Goal: Task Accomplishment & Management: Manage account settings

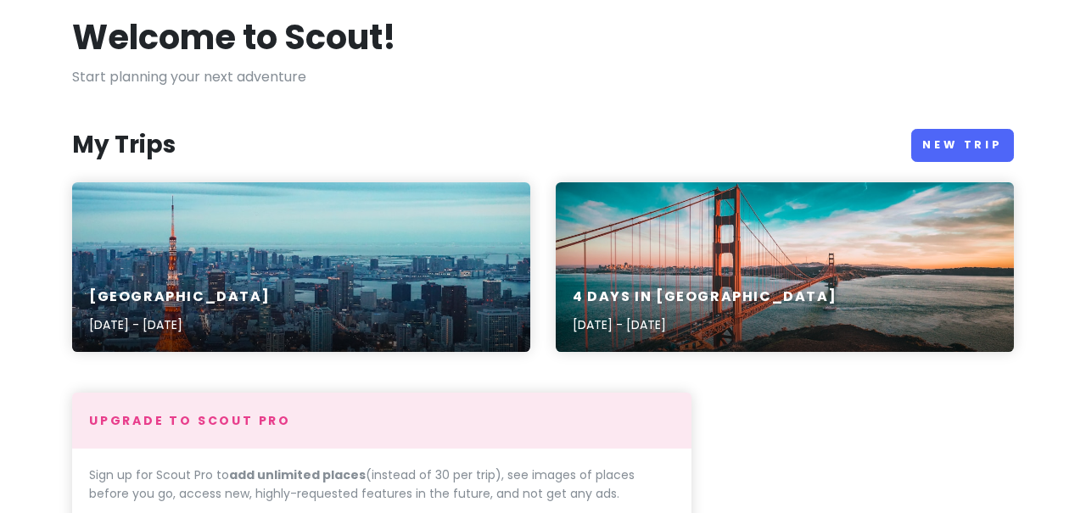
scroll to position [288, 0]
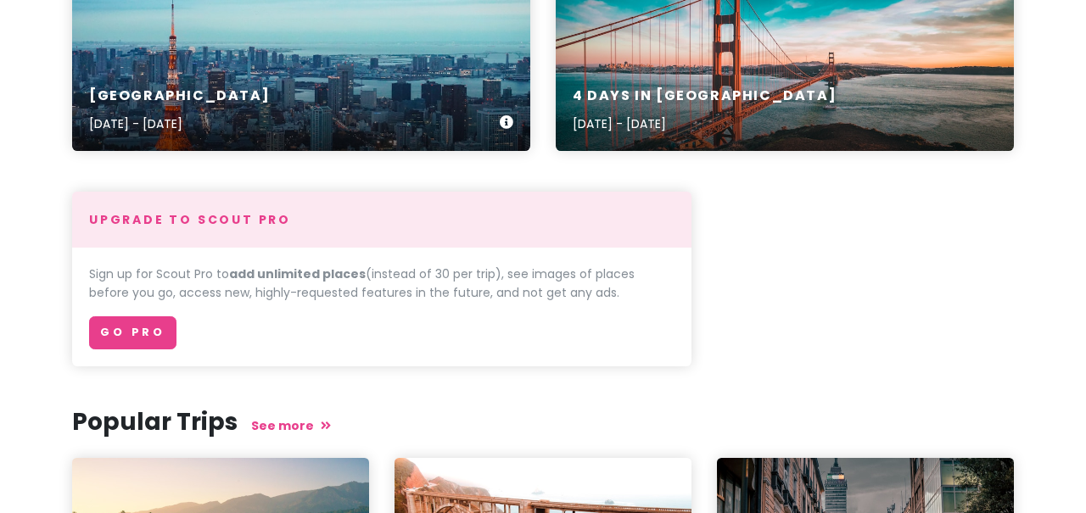
click at [425, 113] on div "Japan [DATE] - [DATE]" at bounding box center [301, 110] width 458 height 81
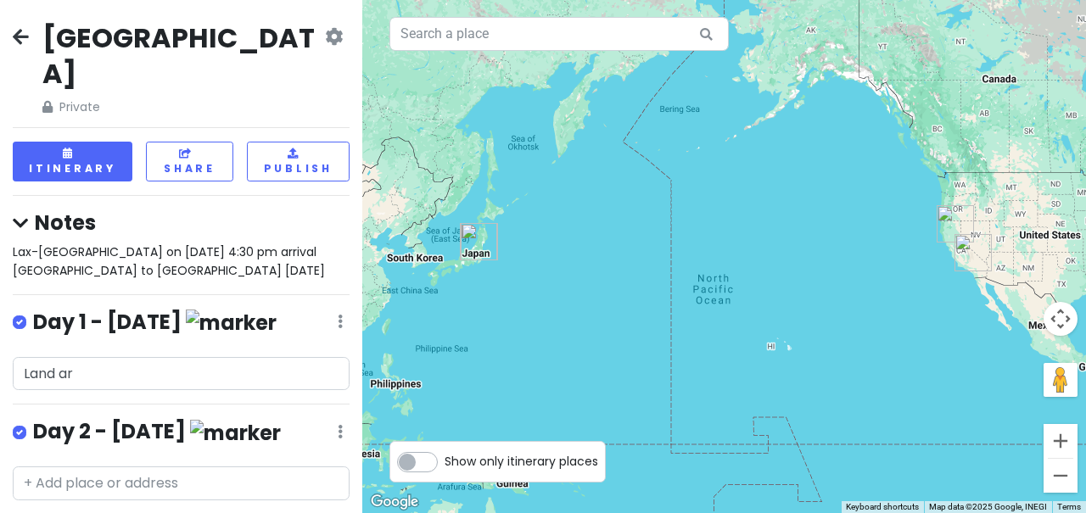
click at [250, 350] on div at bounding box center [181, 357] width 362 height 14
click at [232, 357] on input "Land ar" at bounding box center [181, 374] width 337 height 34
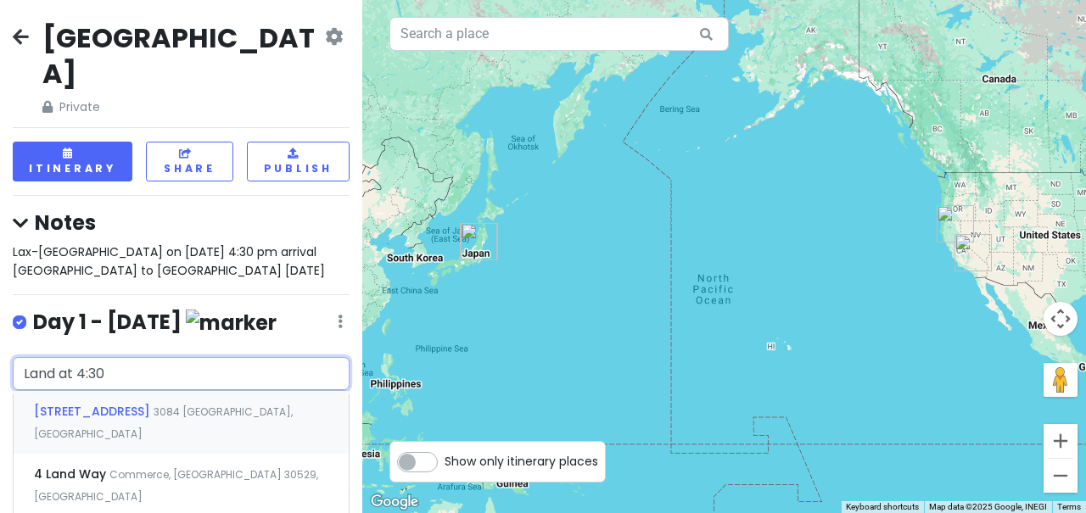
type input "Land at 4:30"
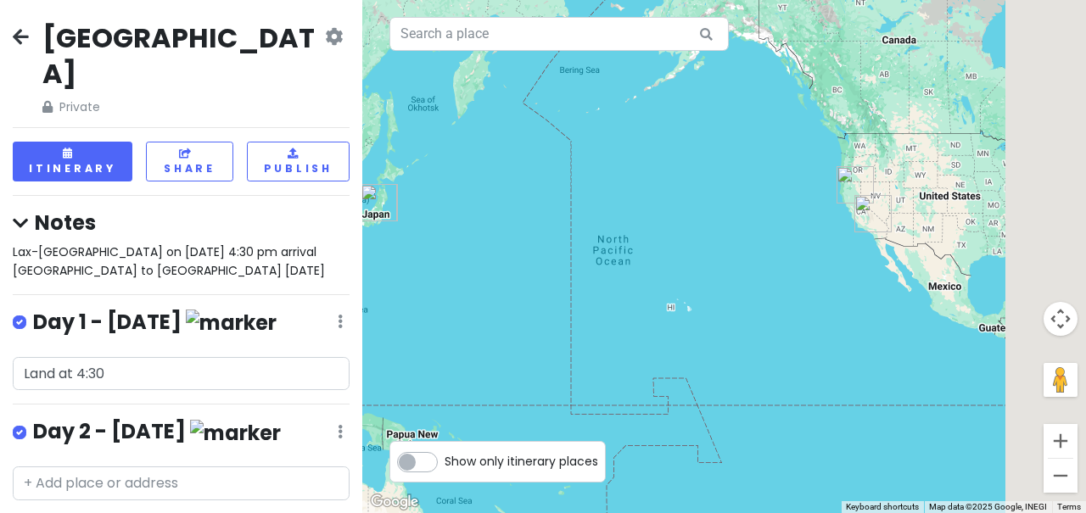
drag, startPoint x: 799, startPoint y: 299, endPoint x: 689, endPoint y: 257, distance: 118.2
click at [689, 257] on div at bounding box center [724, 256] width 724 height 513
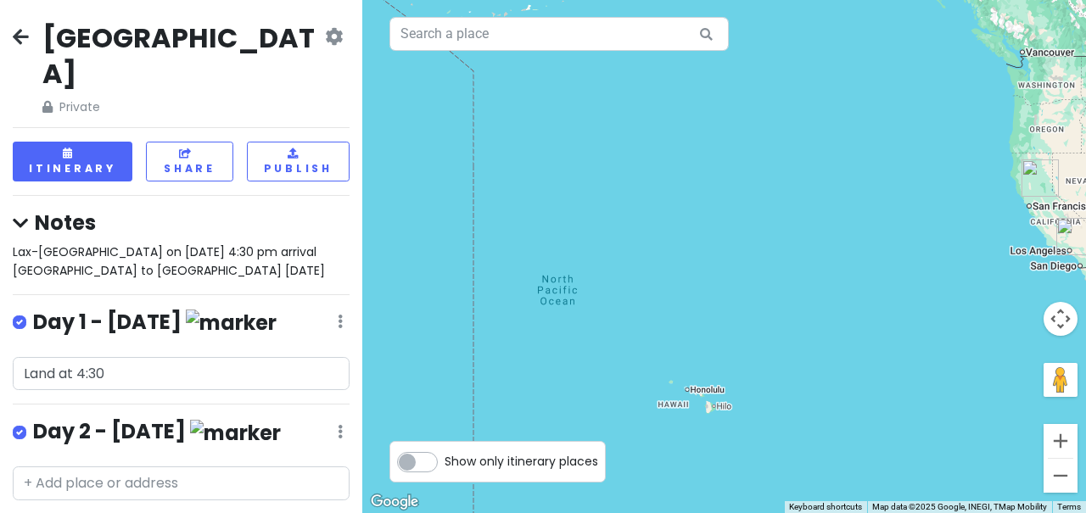
drag, startPoint x: 746, startPoint y: 217, endPoint x: 870, endPoint y: 239, distance: 125.8
click at [870, 239] on div at bounding box center [724, 256] width 724 height 513
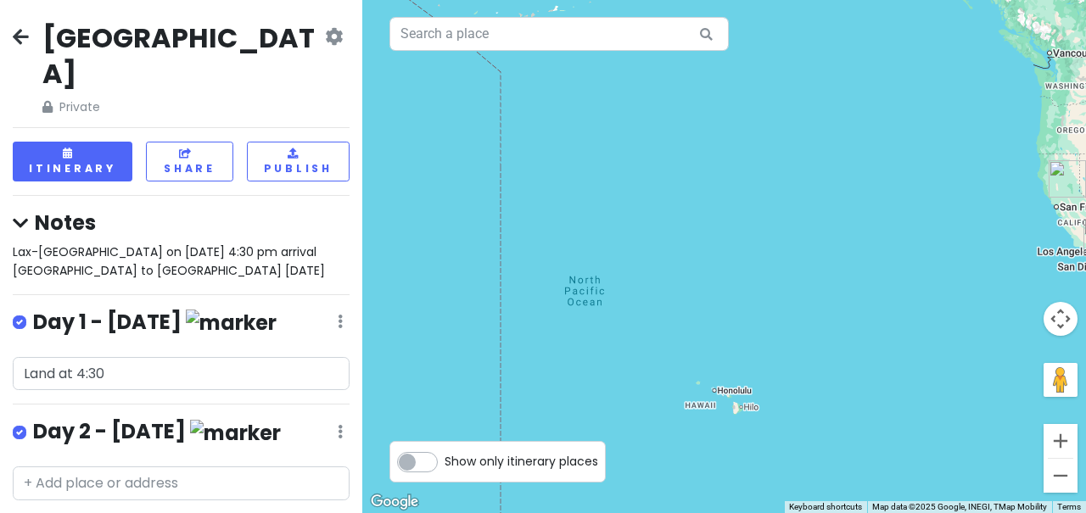
drag, startPoint x: 822, startPoint y: 250, endPoint x: 857, endPoint y: 250, distance: 34.8
click at [858, 250] on div at bounding box center [724, 256] width 724 height 513
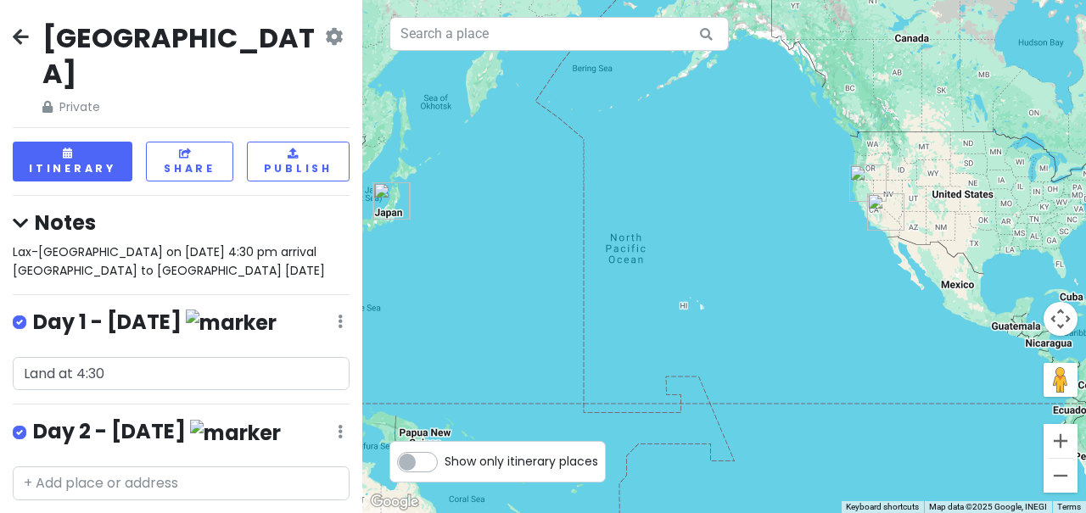
drag, startPoint x: 907, startPoint y: 238, endPoint x: 691, endPoint y: 267, distance: 218.3
click at [691, 267] on div at bounding box center [724, 256] width 724 height 513
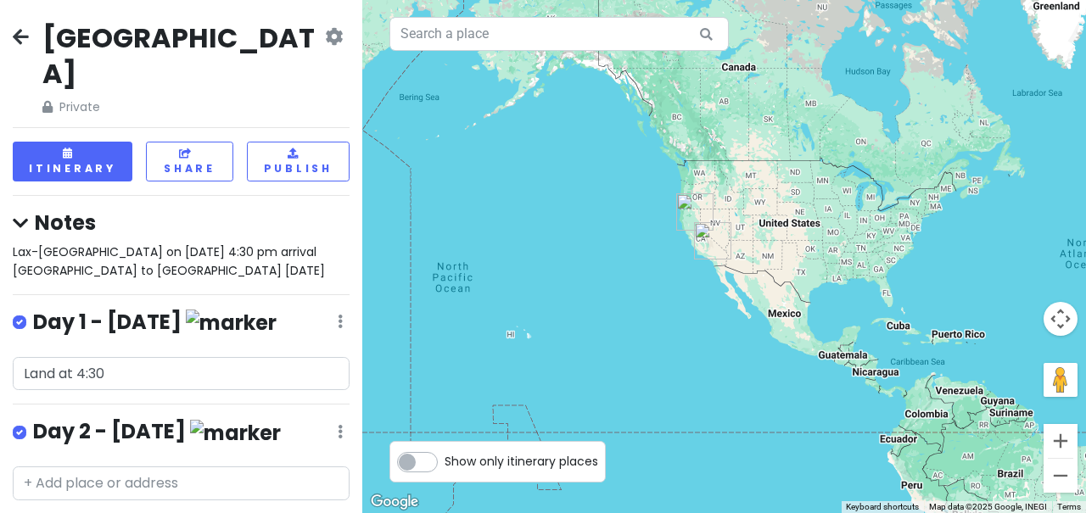
click at [171, 343] on div "[GEOGRAPHIC_DATA] Private Change Dates Make a Copy Delete Trip Go Pro ⚡️ Give F…" at bounding box center [181, 256] width 362 height 513
click at [210, 357] on input "Land at 4:30" at bounding box center [181, 374] width 337 height 34
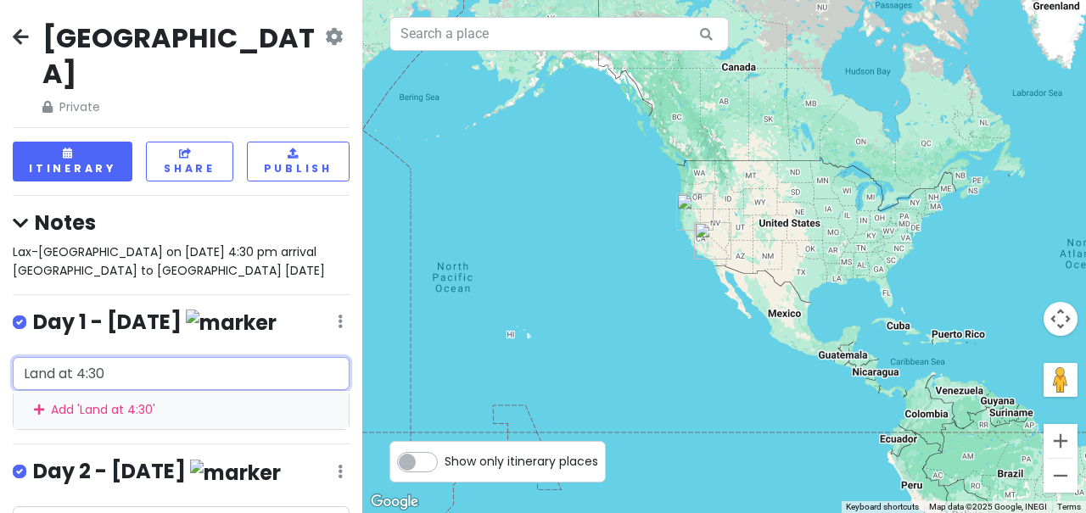
click at [161, 391] on div "Add ' Land at 4:30 '" at bounding box center [181, 410] width 335 height 38
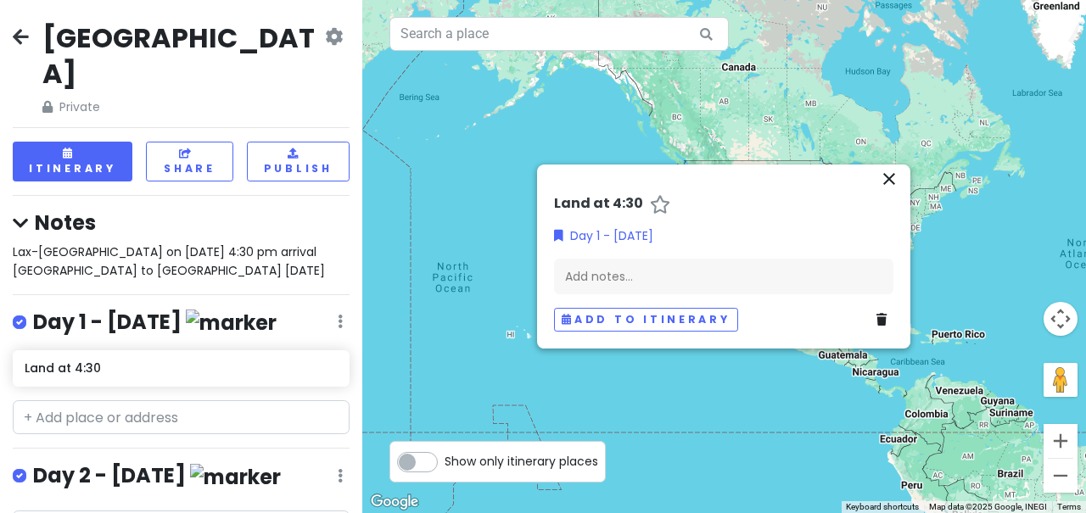
click at [894, 178] on icon "close" at bounding box center [889, 179] width 20 height 20
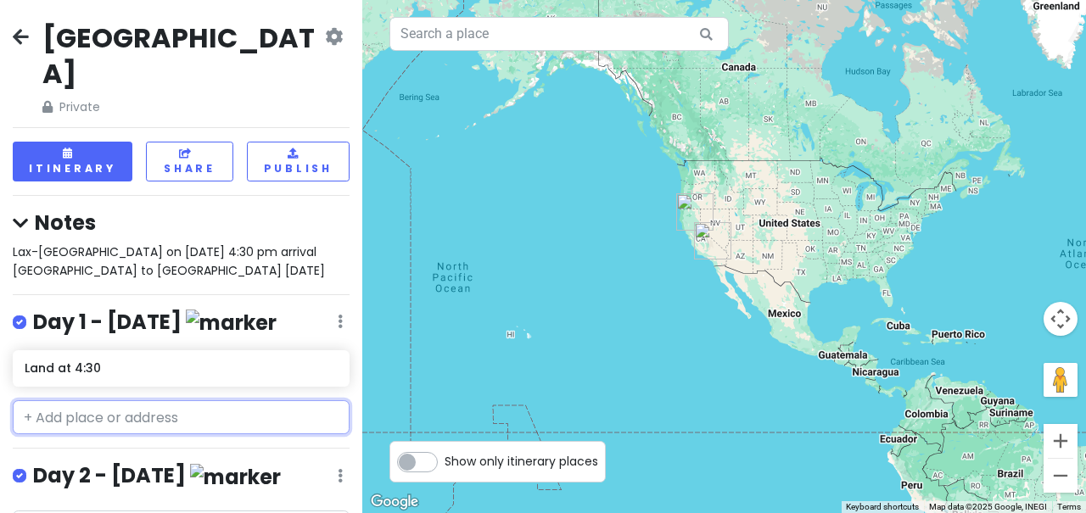
click at [51, 400] on input "text" at bounding box center [181, 417] width 337 height 34
click at [33, 400] on input "text" at bounding box center [181, 417] width 337 height 34
click at [21, 400] on input "text" at bounding box center [181, 417] width 337 height 34
click at [38, 400] on input "text" at bounding box center [181, 417] width 337 height 34
click at [75, 398] on div "[GEOGRAPHIC_DATA] Private Change Dates Make a Copy Delete Trip Go Pro ⚡️ Give F…" at bounding box center [181, 256] width 362 height 513
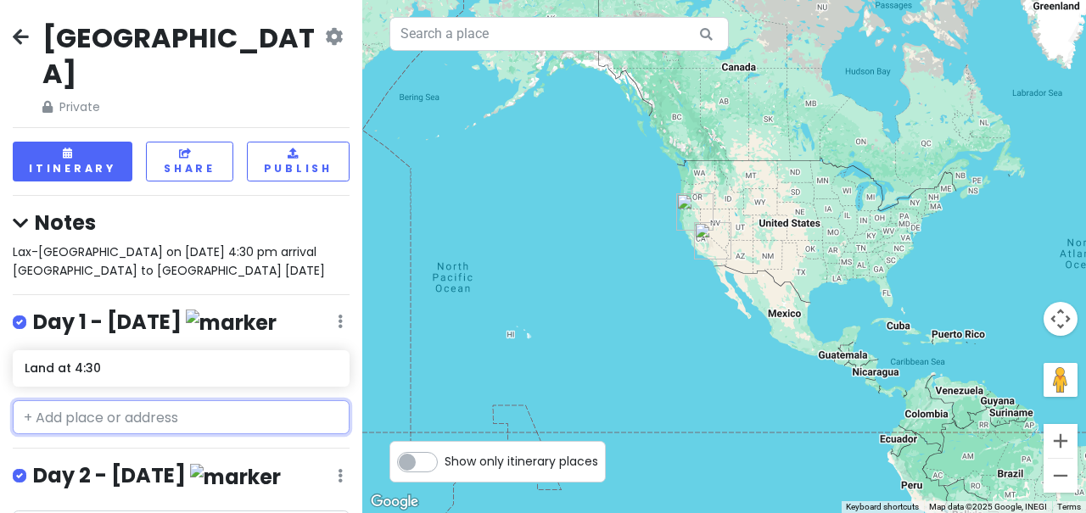
click at [43, 400] on input "text" at bounding box center [181, 417] width 337 height 34
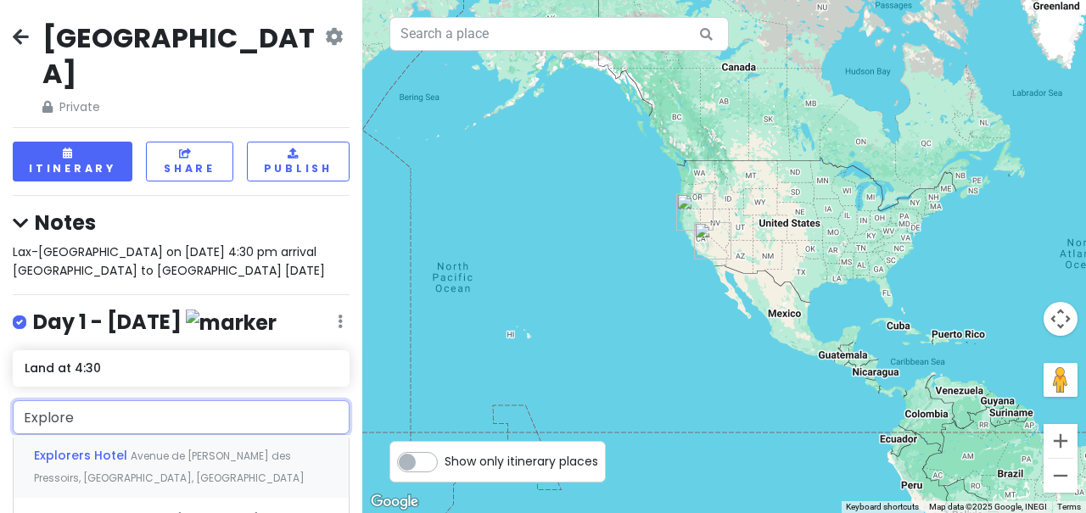
type input "Explore"
click at [103, 340] on div "[GEOGRAPHIC_DATA] Private Change Dates Make a Copy Delete Trip Go Pro ⚡️ Give F…" at bounding box center [181, 256] width 362 height 513
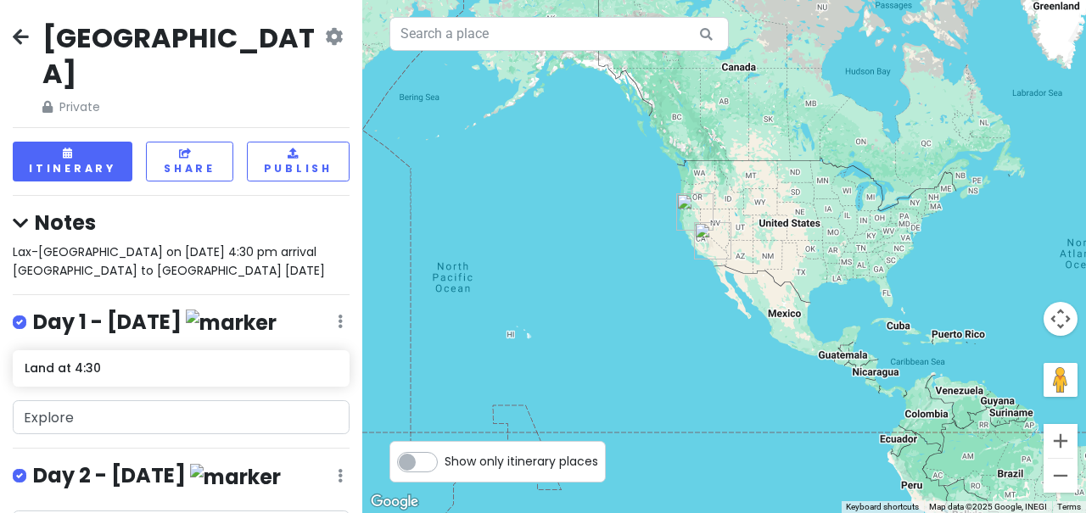
click at [119, 392] on div "[GEOGRAPHIC_DATA] Private Change Dates Make a Copy Delete Trip Go Pro ⚡️ Give F…" at bounding box center [181, 256] width 362 height 513
click at [113, 400] on input "Explore" at bounding box center [181, 417] width 337 height 34
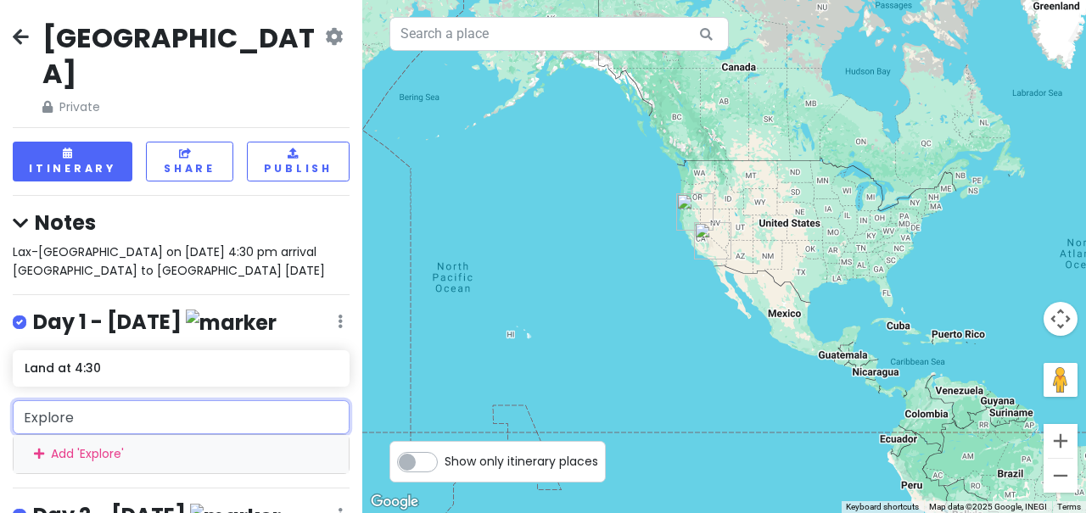
click at [102, 435] on div "Add ' Explore '" at bounding box center [181, 454] width 335 height 38
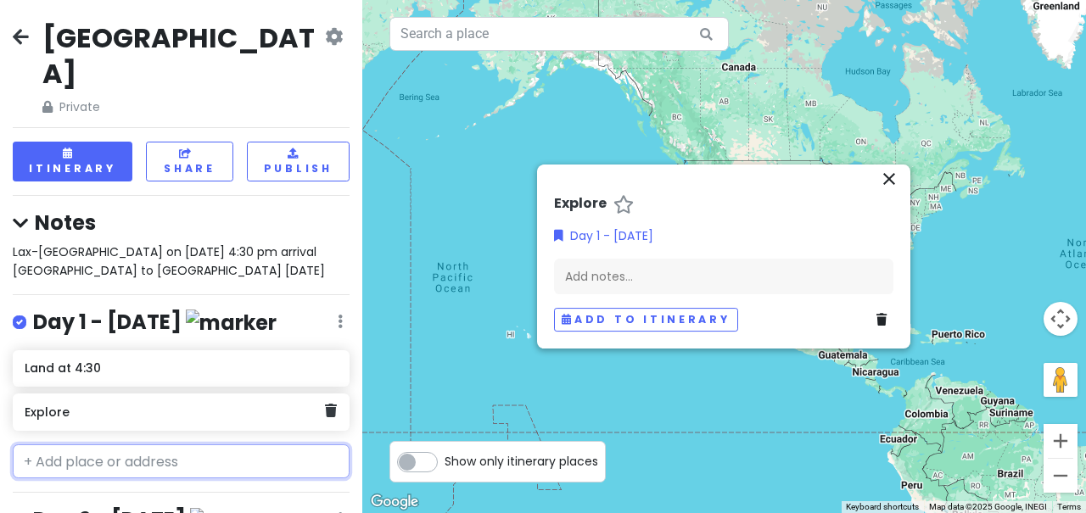
click at [142, 405] on h6 "Explore" at bounding box center [175, 412] width 300 height 15
click at [89, 405] on h6 "Explore" at bounding box center [175, 412] width 300 height 15
click at [64, 405] on h6 "Explore" at bounding box center [175, 412] width 300 height 15
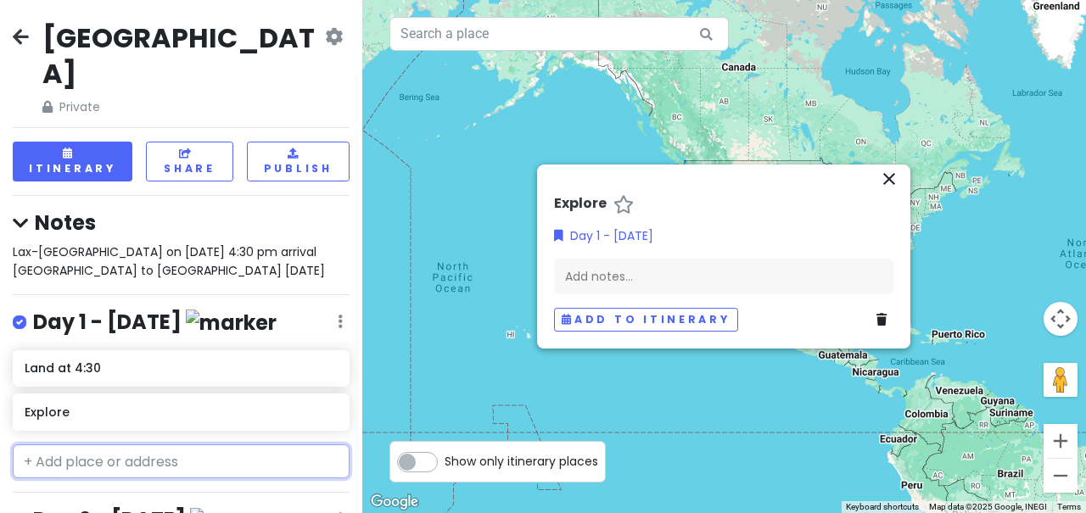
click at [153, 445] on input "text" at bounding box center [181, 462] width 337 height 34
click at [140, 400] on div "Explore" at bounding box center [181, 412] width 312 height 24
click at [140, 405] on h6 "Explore" at bounding box center [175, 412] width 300 height 15
click at [61, 405] on h6 "Explore" at bounding box center [175, 412] width 300 height 15
click at [55, 405] on h6 "Explore" at bounding box center [175, 412] width 300 height 15
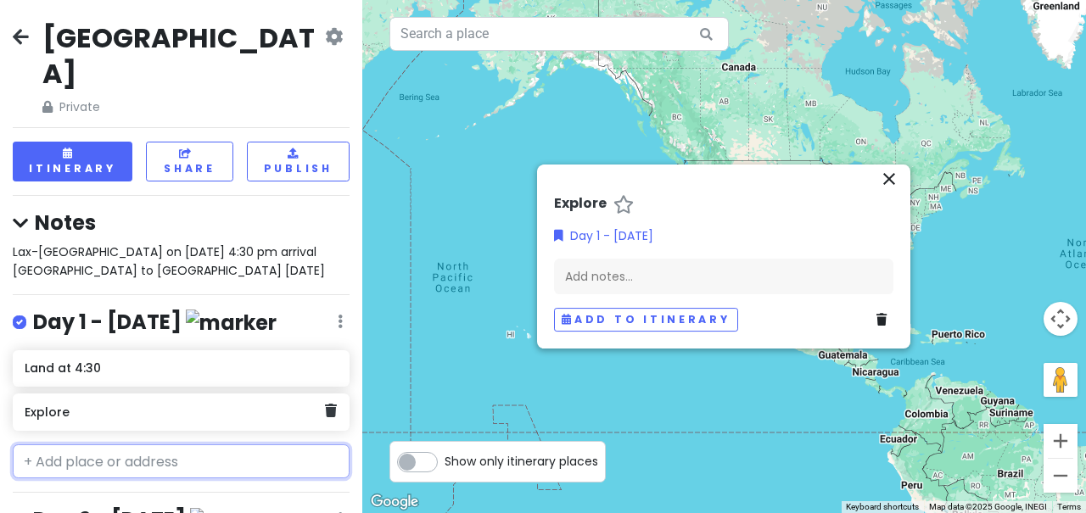
click at [55, 405] on h6 "Explore" at bounding box center [175, 412] width 300 height 15
click at [174, 446] on div "[GEOGRAPHIC_DATA] Private Change Dates Make a Copy Delete Trip Go Pro ⚡️ Give F…" at bounding box center [181, 256] width 362 height 513
click at [71, 400] on div "Explore" at bounding box center [175, 412] width 300 height 24
click at [54, 405] on h6 "Explore" at bounding box center [175, 412] width 300 height 15
click at [53, 428] on div "[GEOGRAPHIC_DATA] Private Change Dates Make a Copy Delete Trip Go Pro ⚡️ Give F…" at bounding box center [181, 256] width 362 height 513
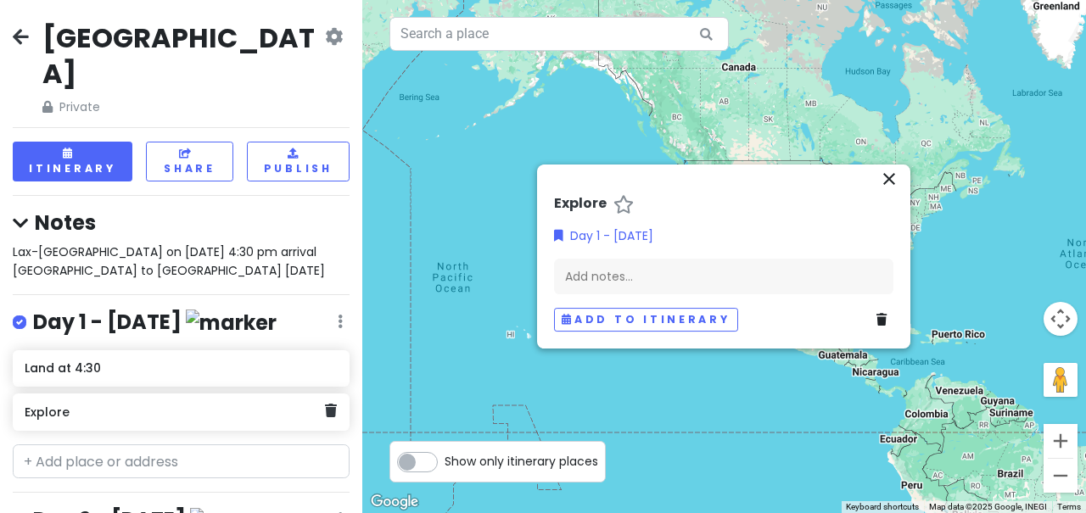
click at [70, 405] on h6 "Explore" at bounding box center [175, 412] width 300 height 15
click at [92, 350] on div "Land at 4:30" at bounding box center [181, 368] width 337 height 37
click at [113, 405] on h6 "Explore" at bounding box center [175, 412] width 300 height 15
click at [338, 394] on div "Explore" at bounding box center [181, 412] width 337 height 37
click at [333, 404] on icon at bounding box center [331, 411] width 12 height 14
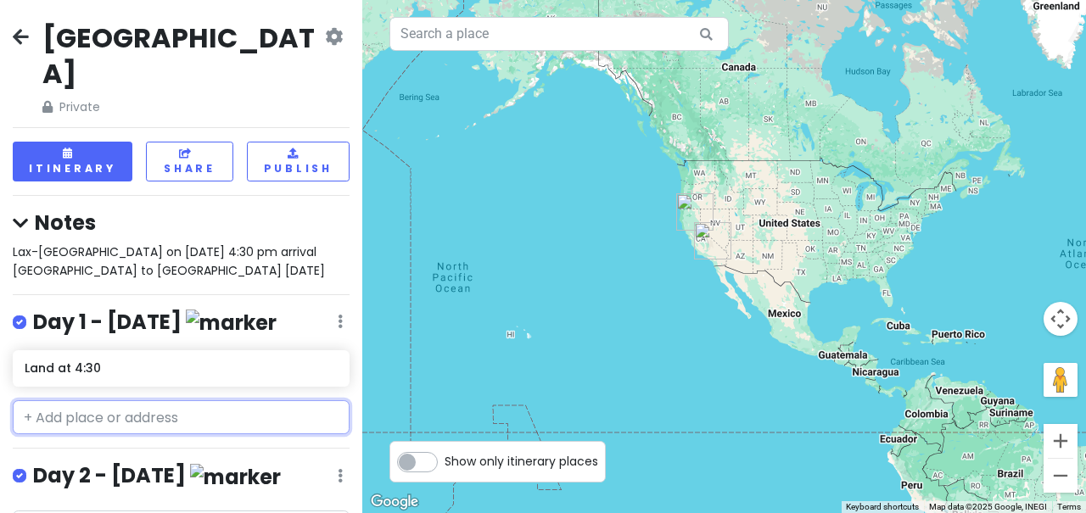
click at [231, 400] on input "text" at bounding box center [181, 417] width 337 height 34
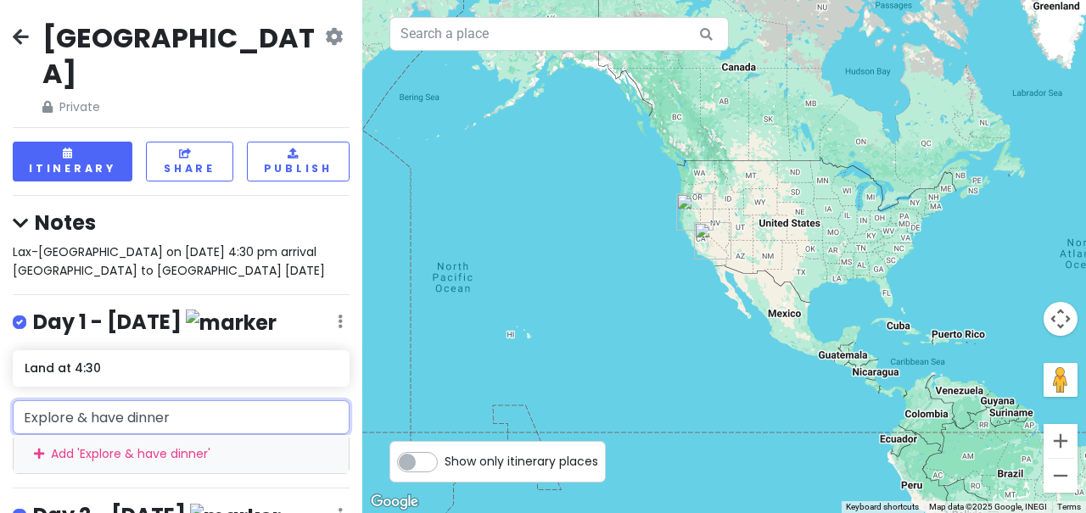
paste input "🍣"
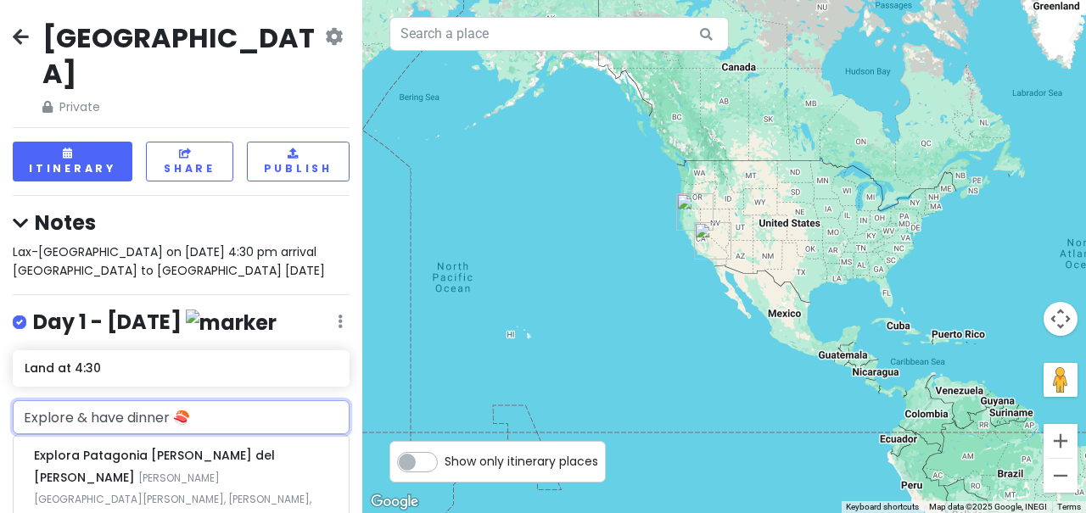
type input "Explore & have dinner 🍣"
click at [246, 339] on div "[GEOGRAPHIC_DATA] Private Change Dates Make a Copy Delete Trip Go Pro ⚡️ Give F…" at bounding box center [181, 256] width 362 height 513
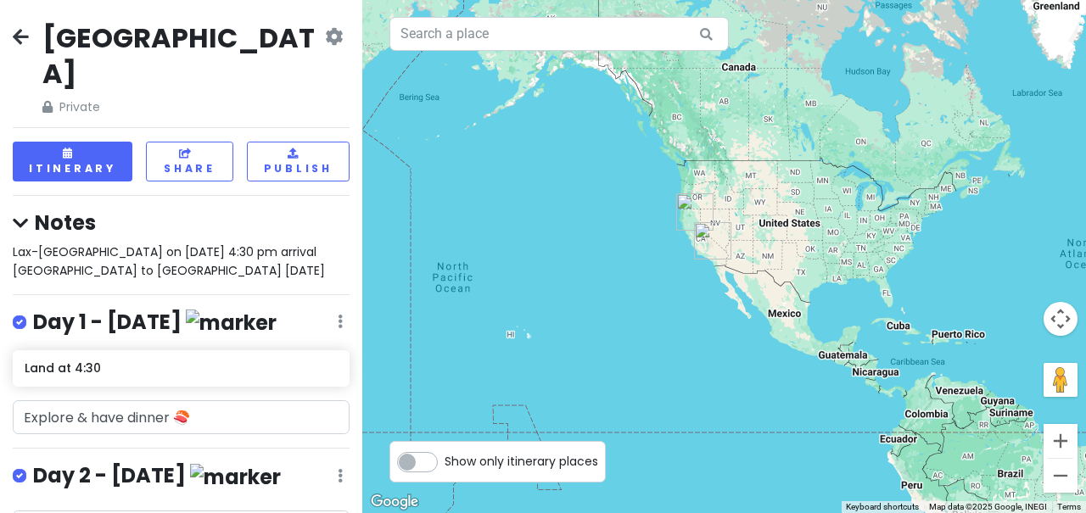
click at [249, 448] on hr at bounding box center [181, 448] width 337 height 1
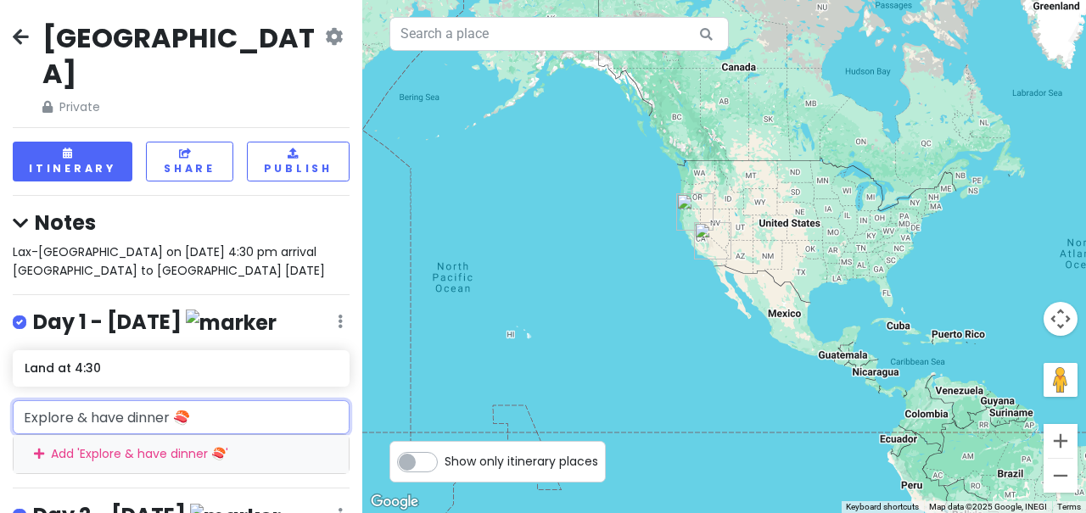
click at [232, 400] on input "Explore & have dinner 🍣" at bounding box center [181, 417] width 337 height 34
click at [173, 435] on div "Add ' Explore & have dinner 🍣 '" at bounding box center [181, 454] width 335 height 38
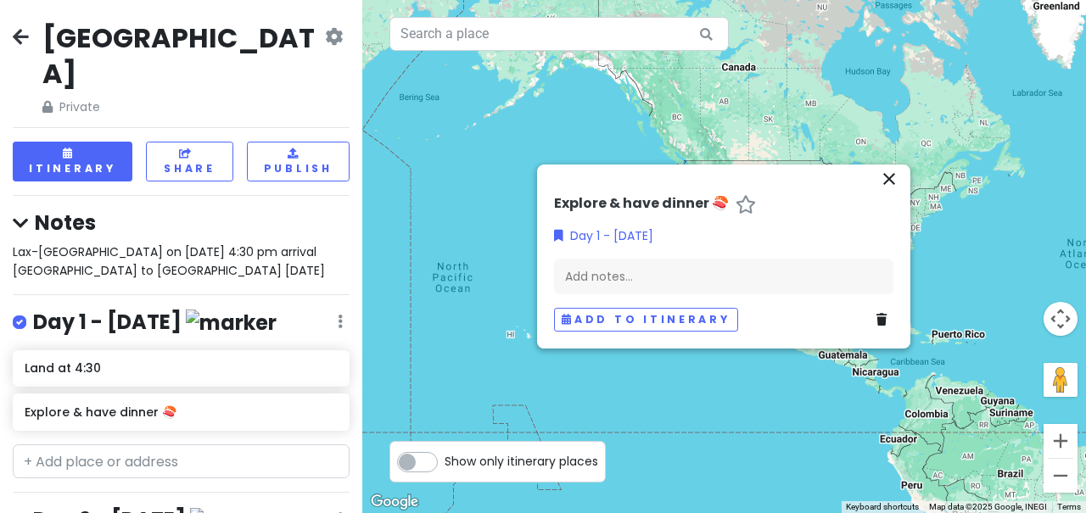
click at [230, 434] on div "[GEOGRAPHIC_DATA] Private Change Dates Make a Copy Delete Trip Go Pro ⚡️ Give F…" at bounding box center [181, 256] width 362 height 513
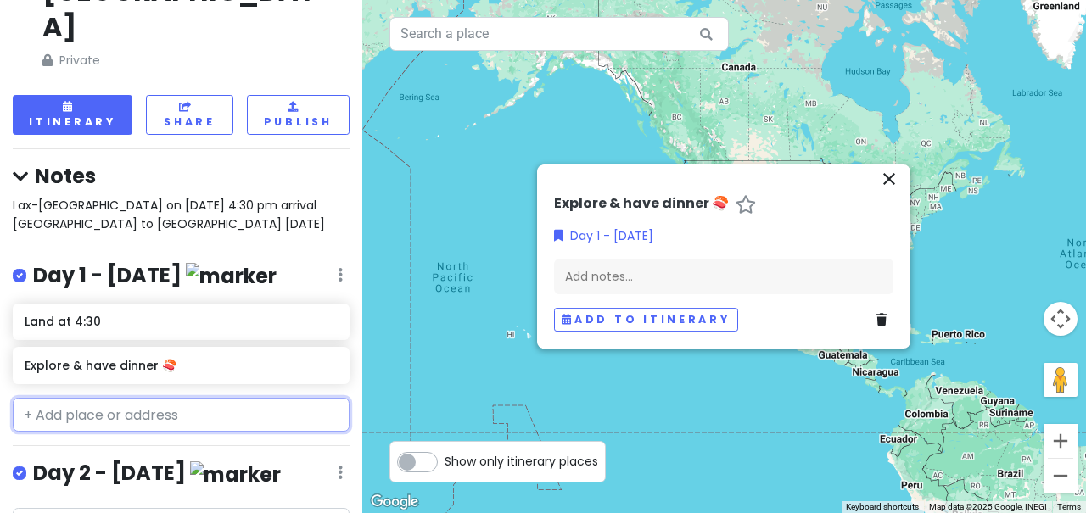
click at [216, 398] on input "text" at bounding box center [181, 415] width 337 height 34
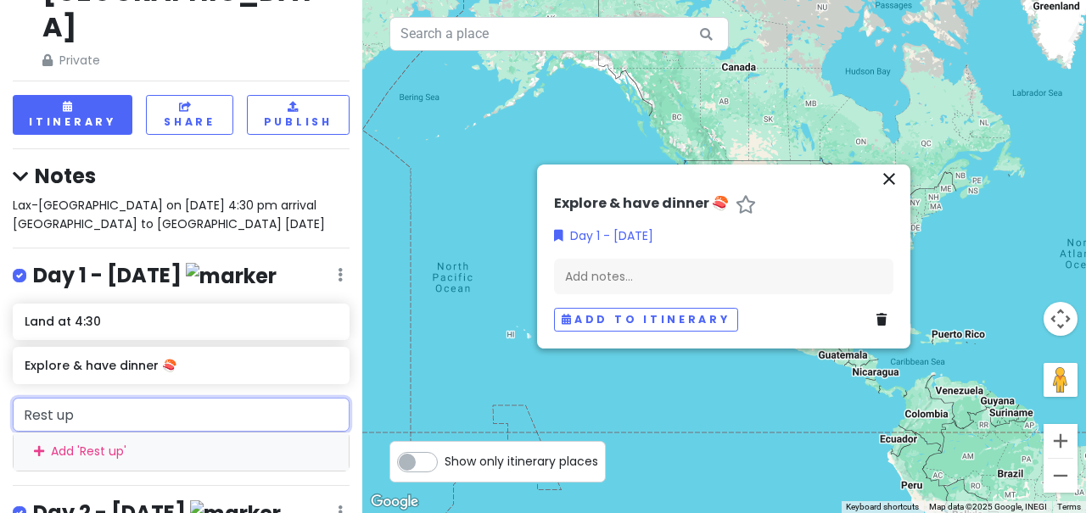
paste input "😴"
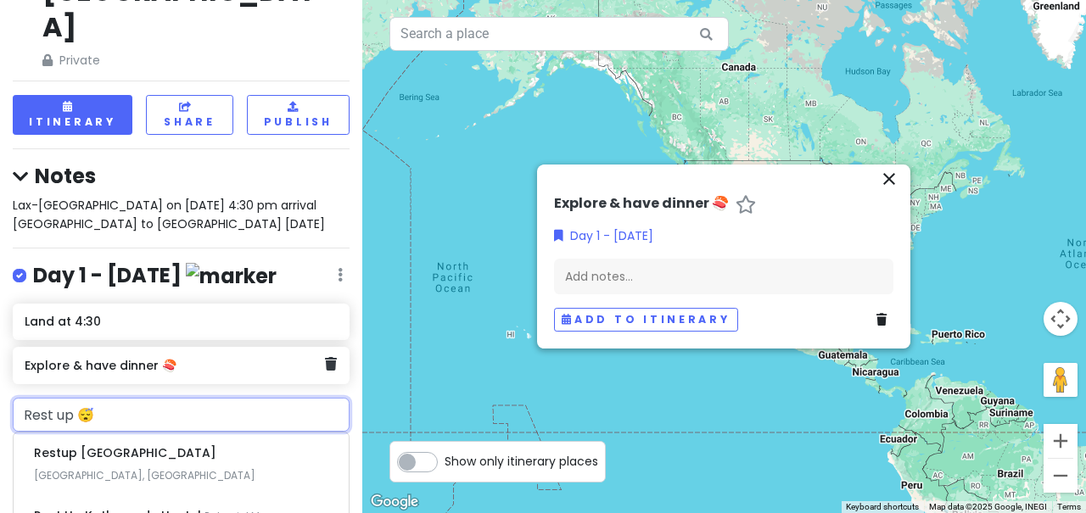
click at [296, 347] on div "Explore & have dinner 🍣" at bounding box center [181, 365] width 337 height 37
type input "Rest up 😴"
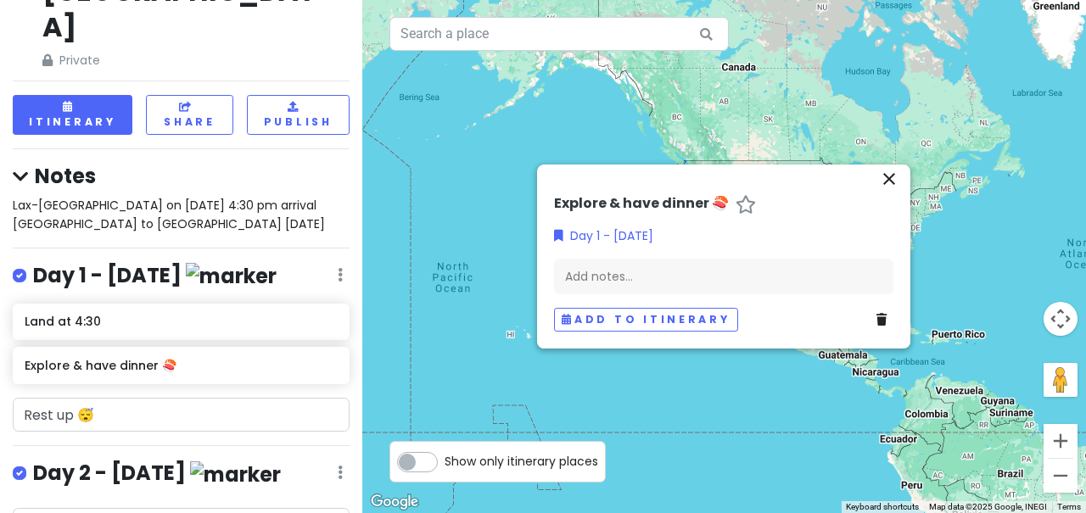
click at [382, 372] on div at bounding box center [724, 256] width 724 height 513
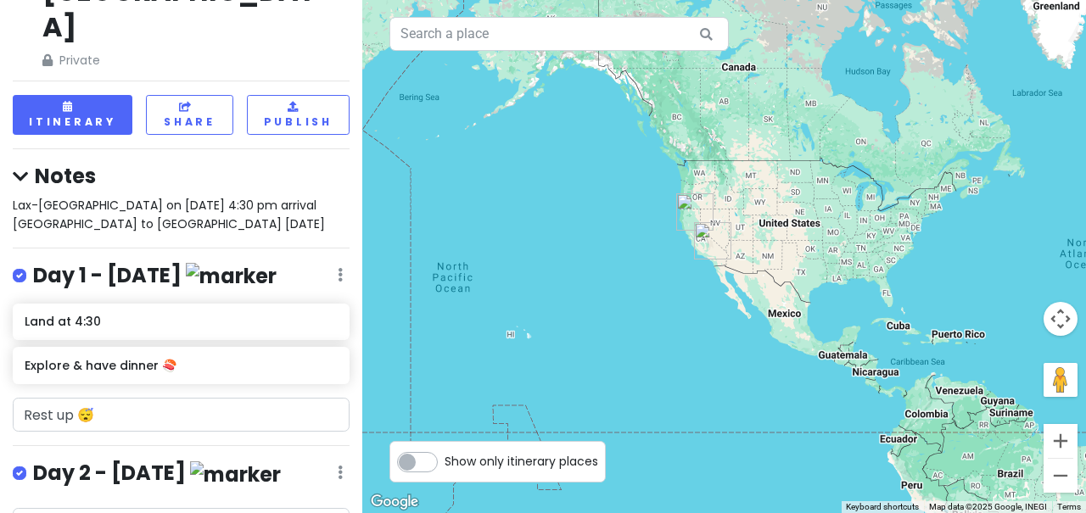
scroll to position [96, 0]
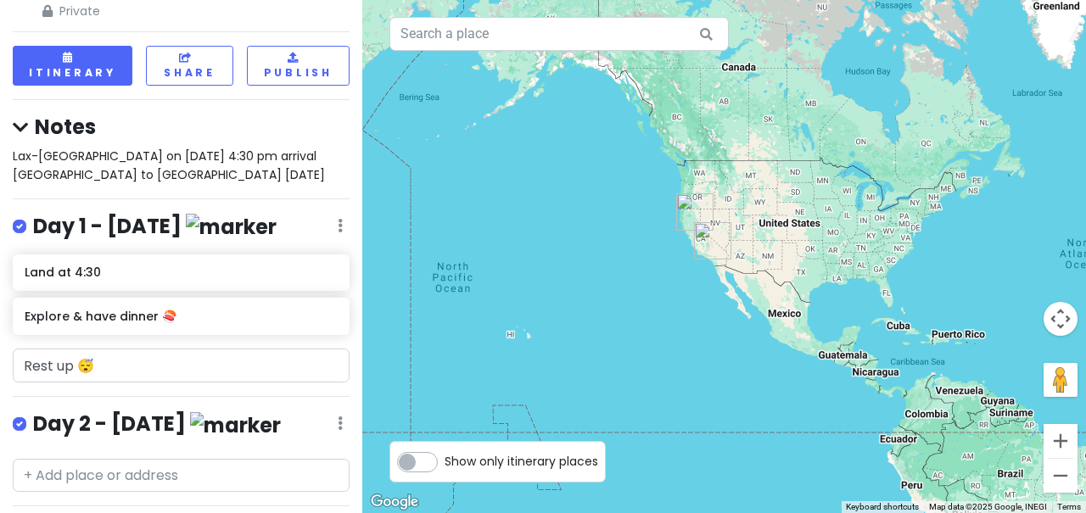
click at [338, 219] on icon at bounding box center [340, 226] width 5 height 14
click at [282, 256] on link "Edit" at bounding box center [290, 276] width 136 height 41
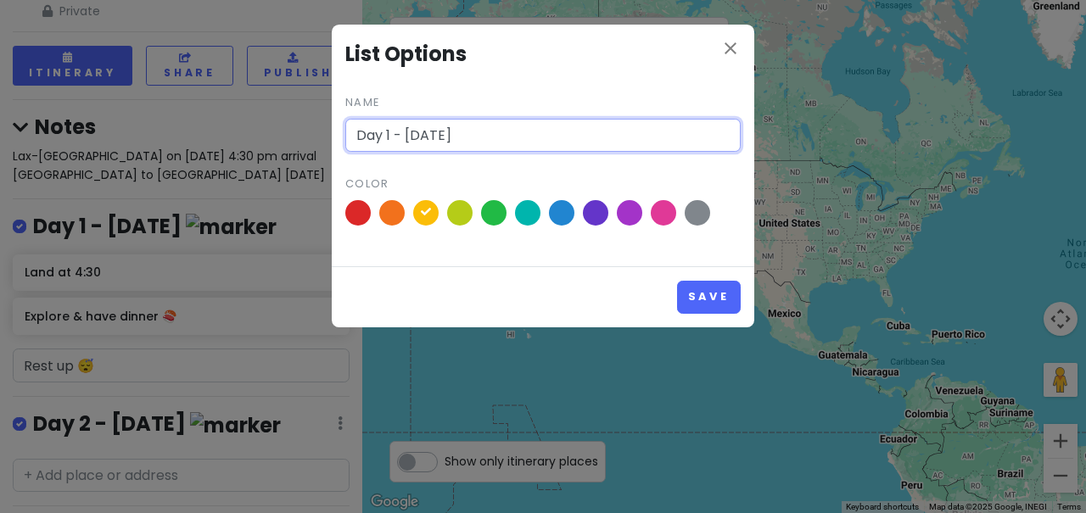
click at [402, 131] on input "Day 1 - [DATE]" at bounding box center [542, 136] width 395 height 34
type input "Day 1: [DATE]"
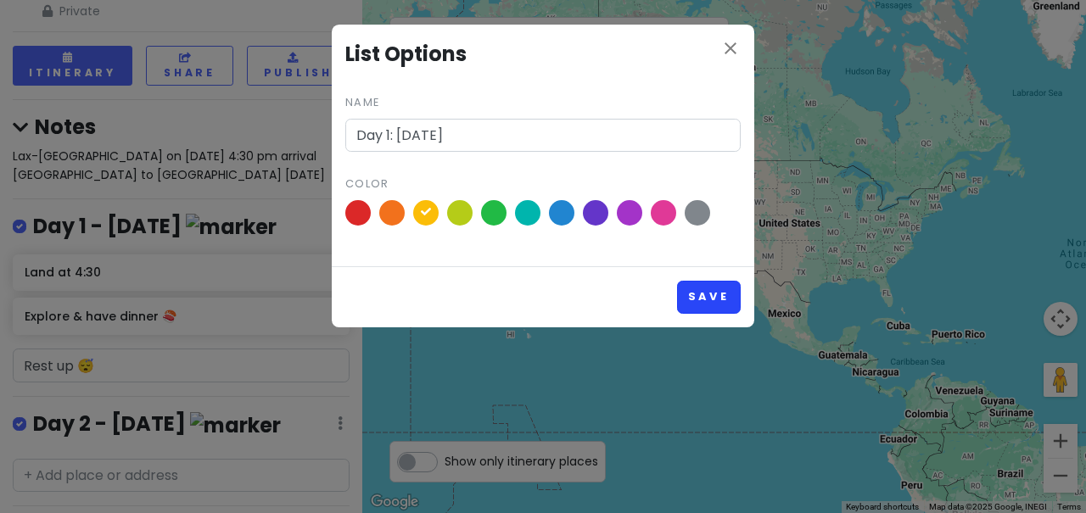
click at [691, 294] on button "Save" at bounding box center [709, 297] width 64 height 33
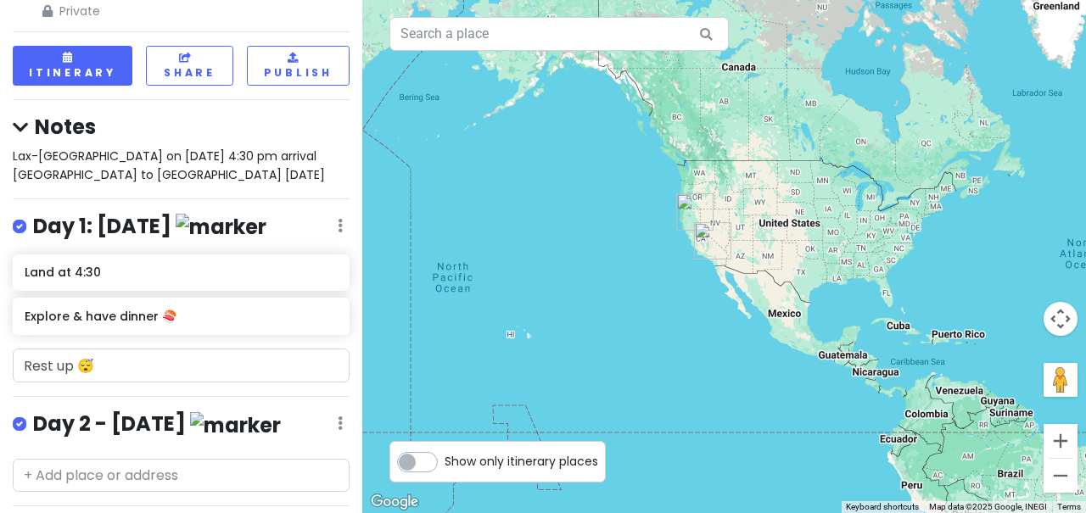
click at [336, 411] on div "Day 2 - [DATE] Edit Reorder Delete List" at bounding box center [181, 428] width 337 height 35
click at [335, 213] on div "Day 1: [DATE] Edit Reorder Delete List" at bounding box center [181, 230] width 337 height 35
click at [344, 213] on div "Day 1: [DATE] Edit Reorder Delete List" at bounding box center [181, 230] width 337 height 35
click at [339, 219] on icon at bounding box center [340, 226] width 5 height 14
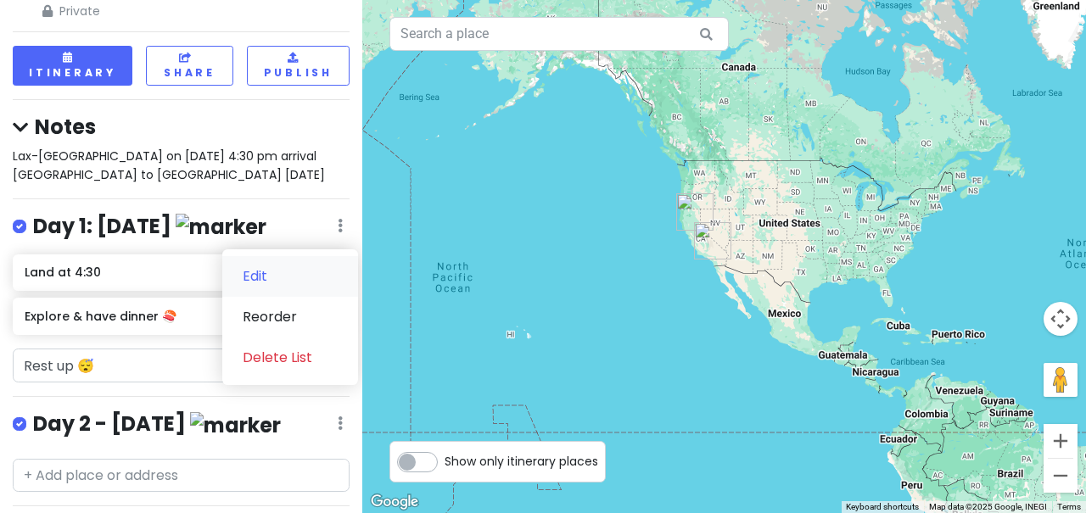
click at [298, 256] on link "Edit" at bounding box center [290, 276] width 136 height 41
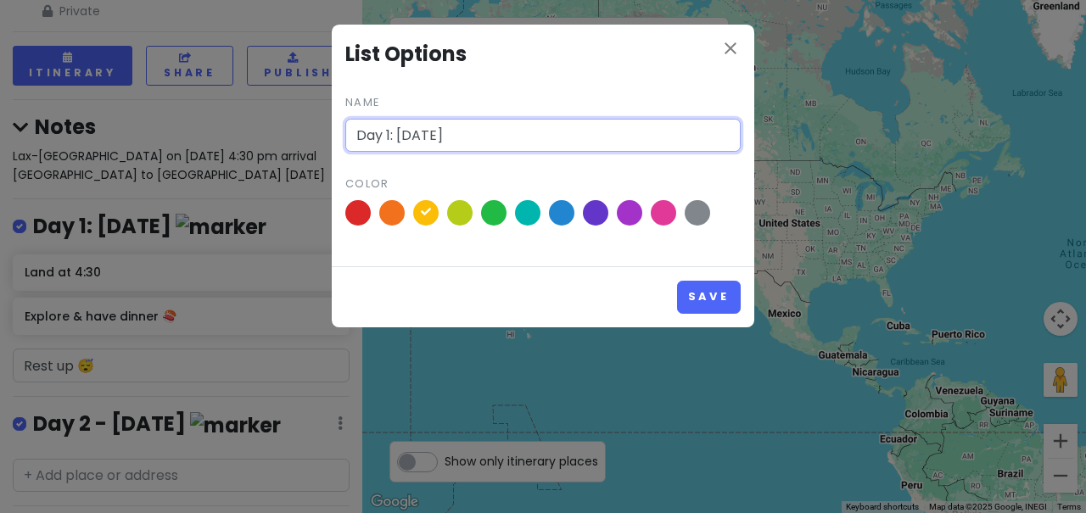
click at [394, 137] on input "Day 1: [DATE]" at bounding box center [542, 136] width 395 height 34
type input "Day 1 - [DATE]"
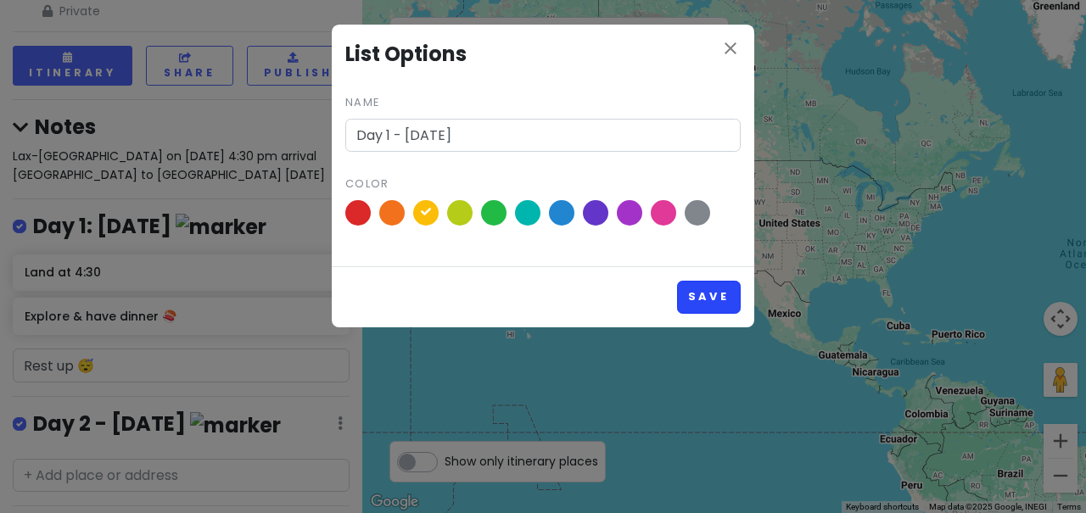
click at [699, 293] on button "Save" at bounding box center [709, 297] width 64 height 33
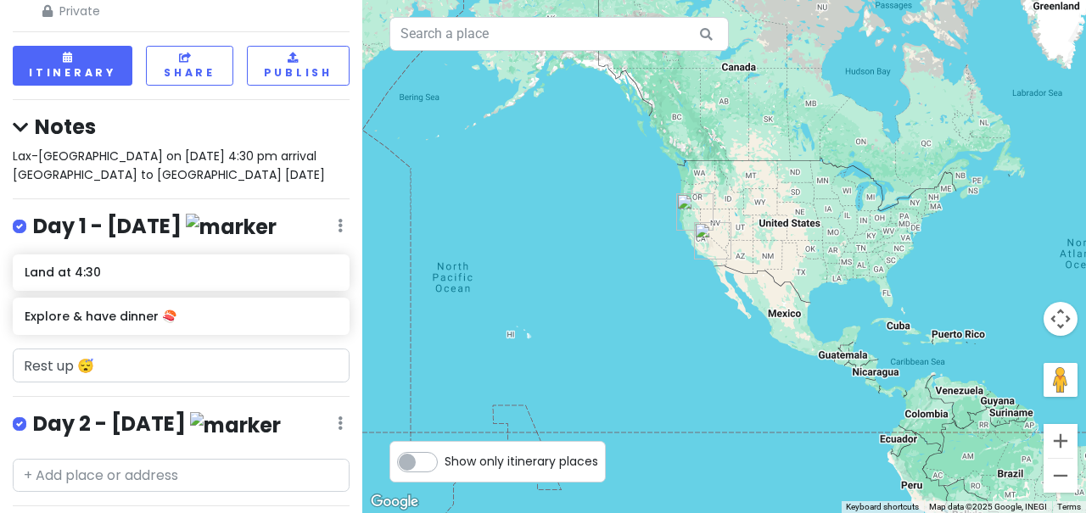
click at [354, 163] on div "[GEOGRAPHIC_DATA] Private Change Dates Make a Copy Delete Trip Go Pro ⚡️ Give F…" at bounding box center [181, 256] width 362 height 513
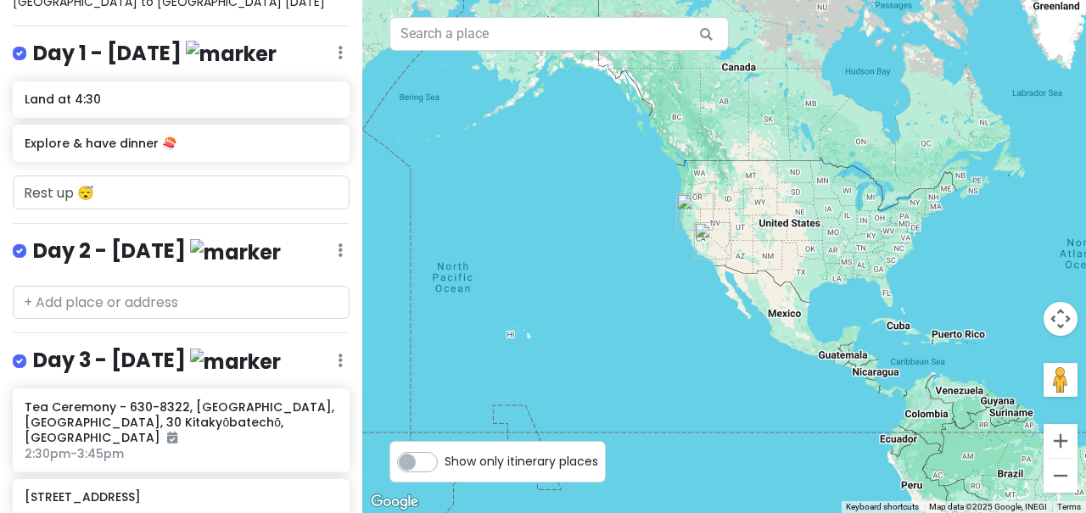
scroll to position [91, 0]
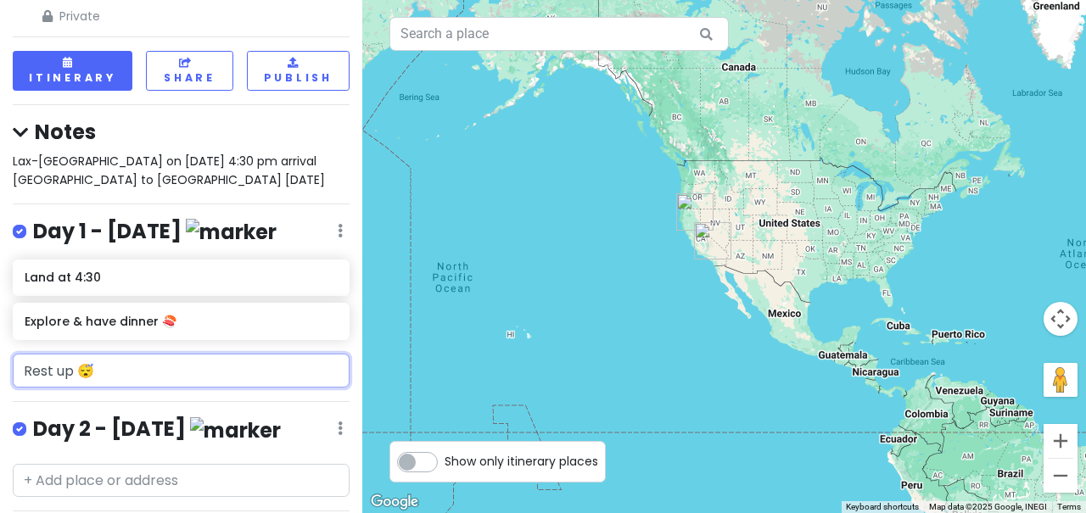
click at [138, 354] on input "Rest up 😴" at bounding box center [181, 371] width 337 height 34
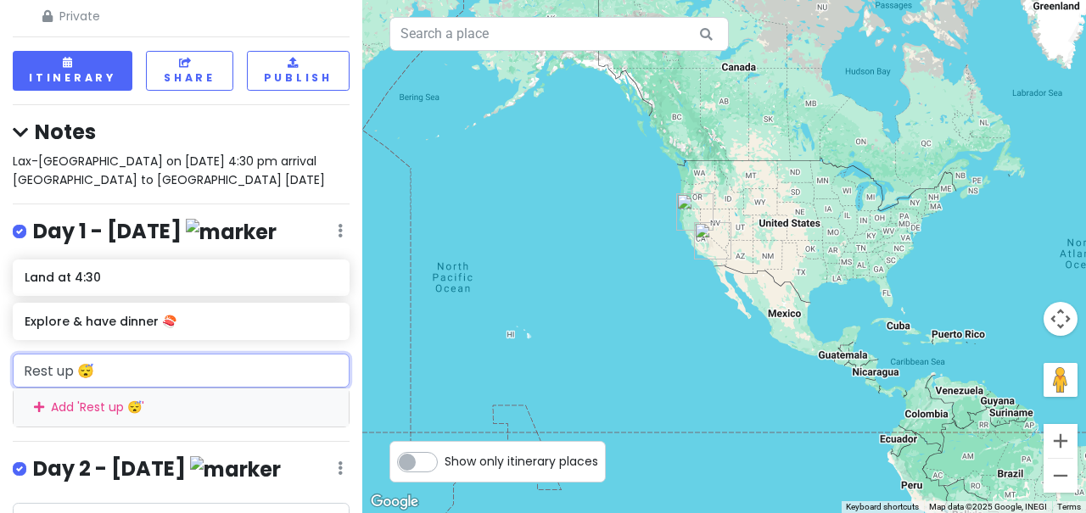
click at [88, 389] on div "Add ' Rest up 😴 '" at bounding box center [181, 408] width 335 height 38
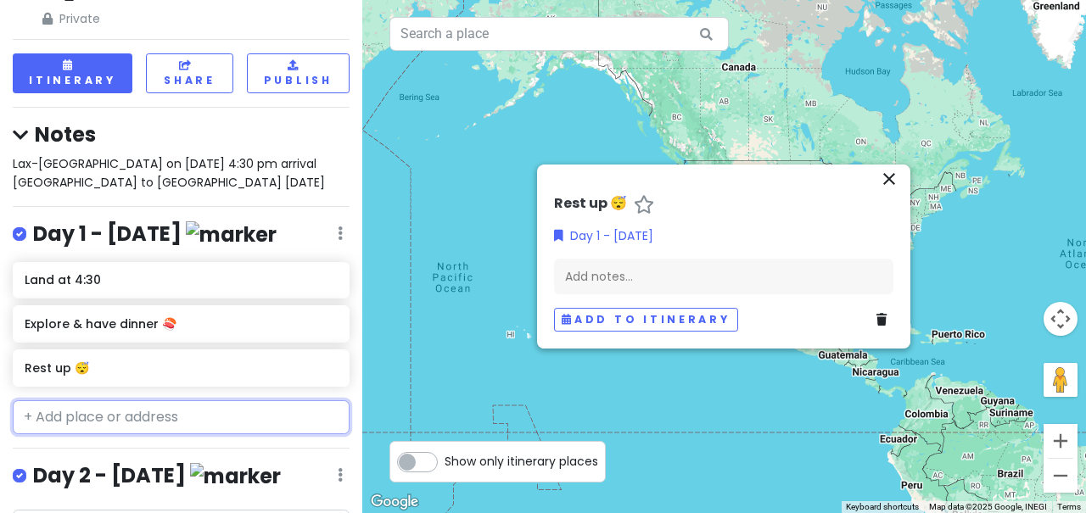
scroll to position [142, 0]
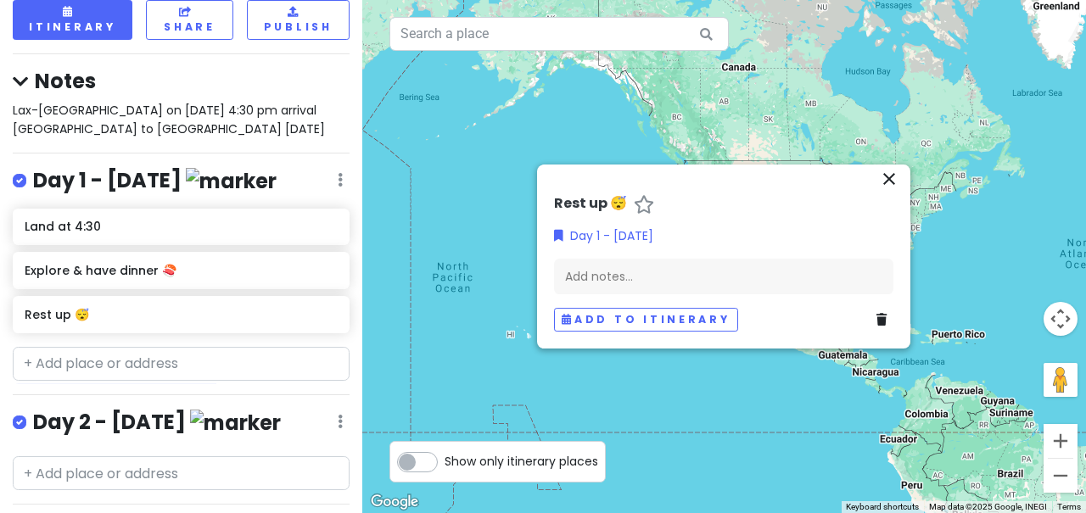
click at [305, 394] on hr at bounding box center [181, 394] width 337 height 1
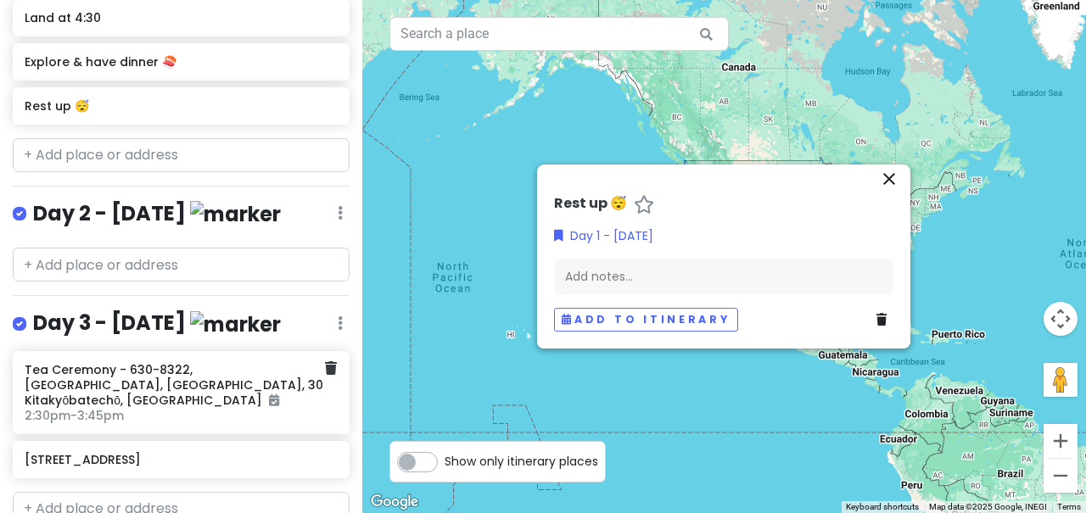
scroll to position [288, 0]
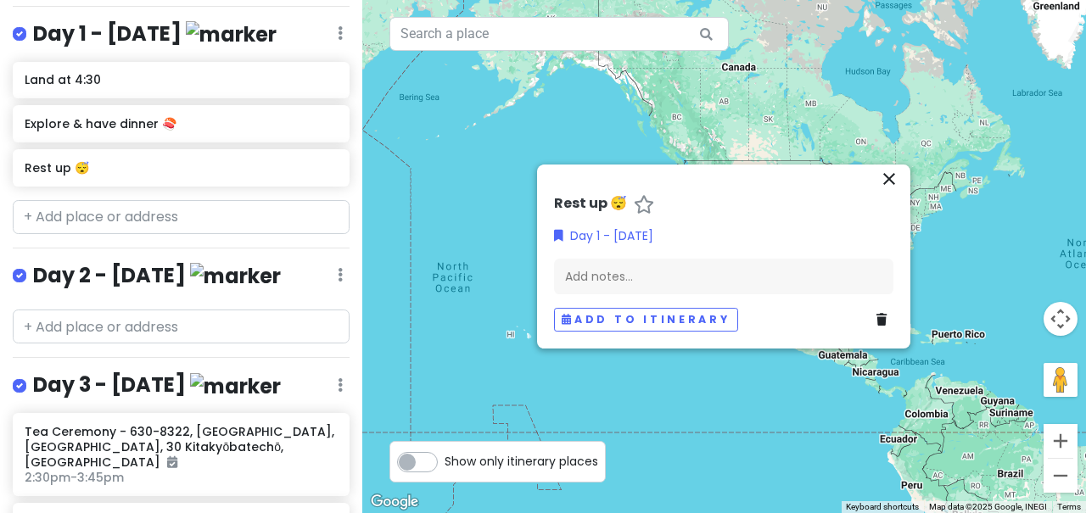
click at [892, 185] on icon "close" at bounding box center [889, 179] width 20 height 20
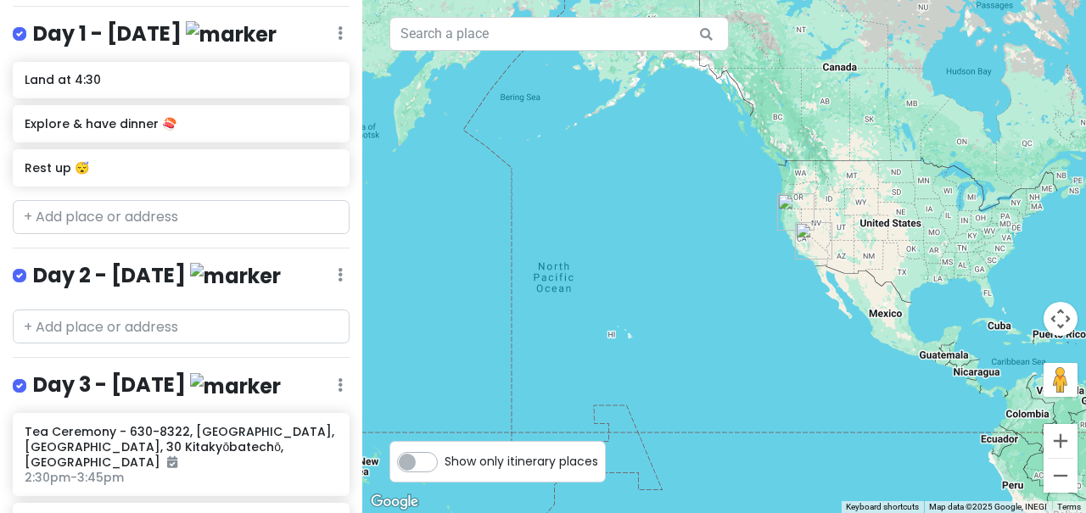
drag, startPoint x: 412, startPoint y: 279, endPoint x: 581, endPoint y: 274, distance: 168.9
click at [582, 275] on div at bounding box center [724, 256] width 724 height 513
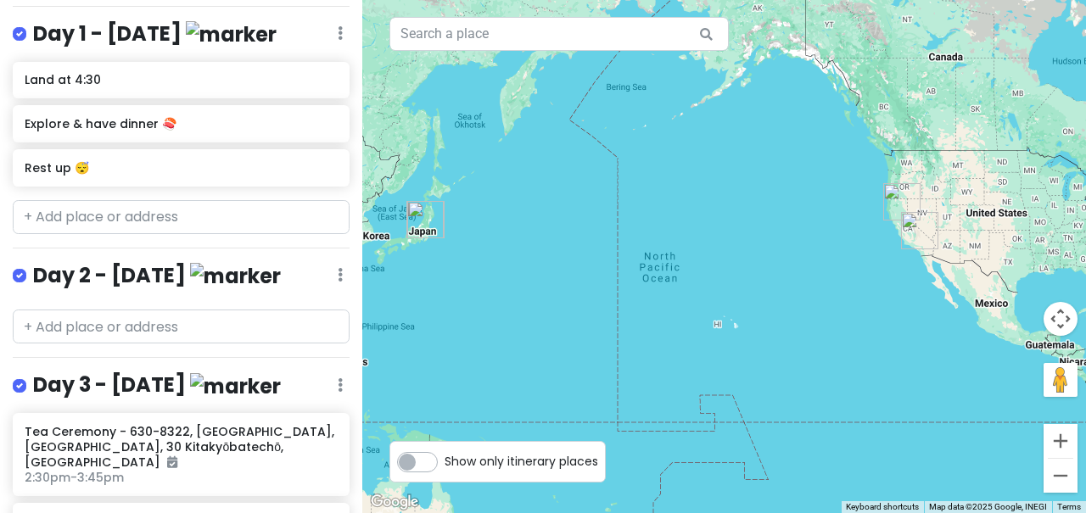
drag, startPoint x: 509, startPoint y: 254, endPoint x: 570, endPoint y: 241, distance: 62.4
click at [571, 241] on div at bounding box center [724, 256] width 724 height 513
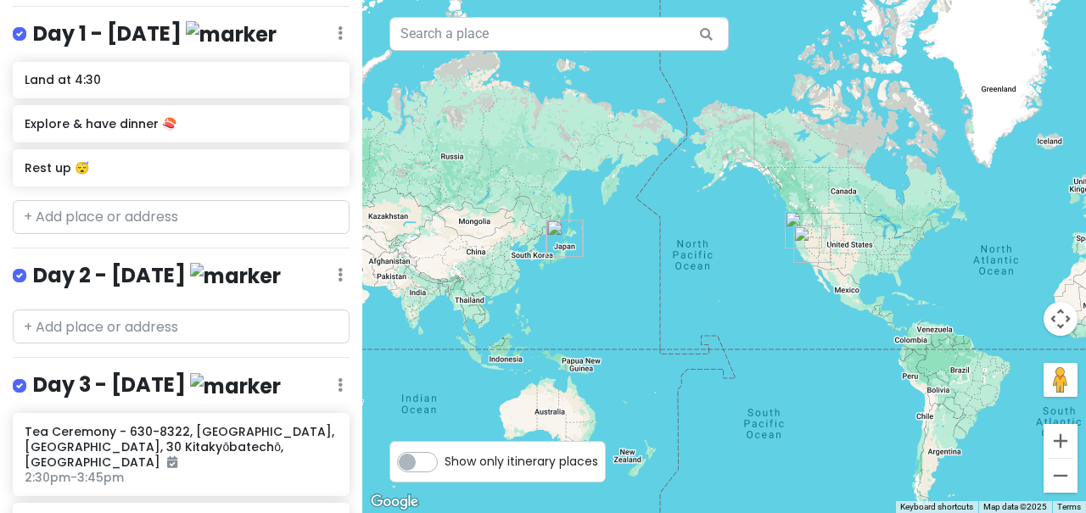
drag, startPoint x: 572, startPoint y: 238, endPoint x: 588, endPoint y: 266, distance: 31.6
click at [589, 266] on div at bounding box center [724, 256] width 724 height 513
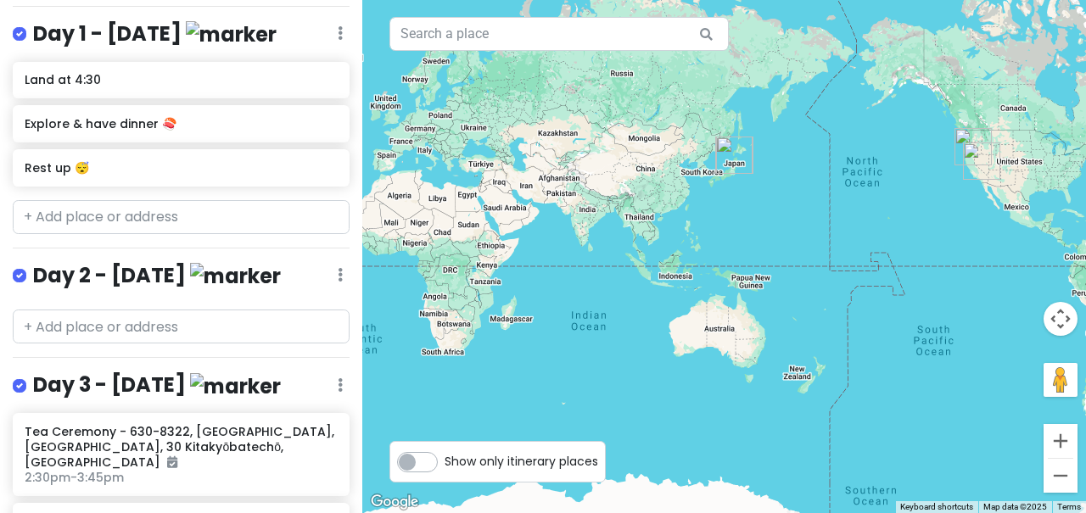
drag, startPoint x: 648, startPoint y: 343, endPoint x: 821, endPoint y: 257, distance: 193.1
click at [822, 257] on div at bounding box center [724, 256] width 724 height 513
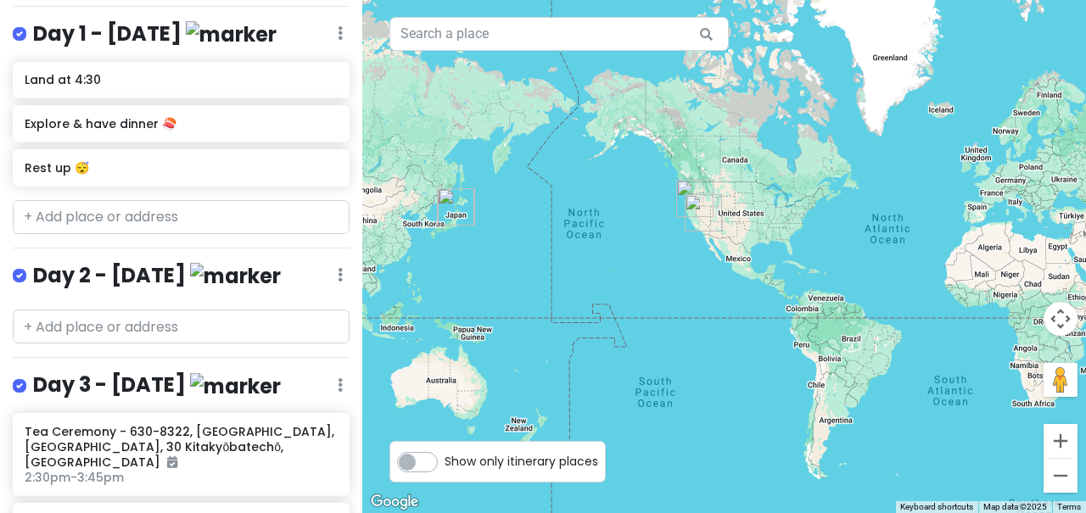
drag, startPoint x: 865, startPoint y: 137, endPoint x: 596, endPoint y: 188, distance: 273.8
click at [591, 188] on div at bounding box center [724, 256] width 724 height 513
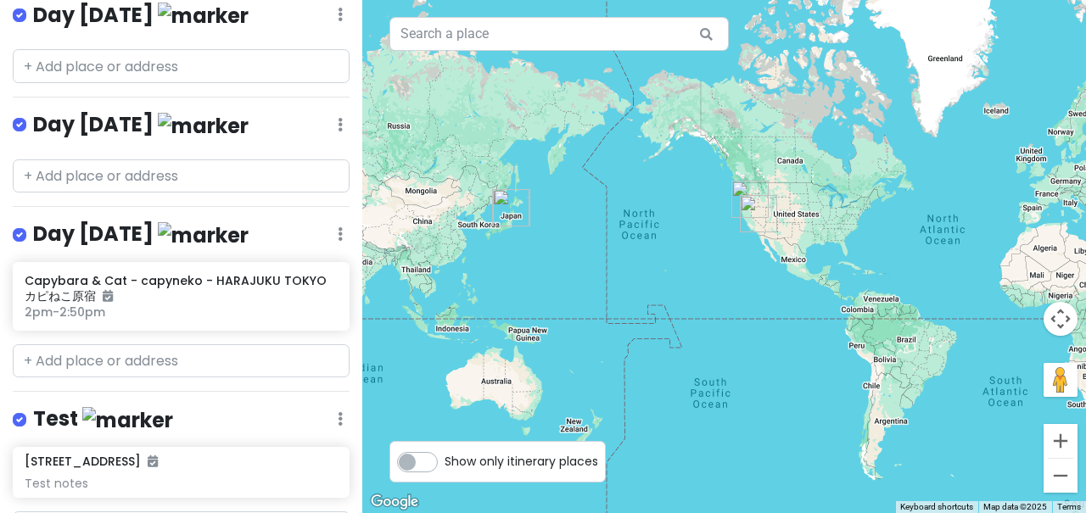
scroll to position [1926, 0]
click at [339, 413] on icon at bounding box center [340, 420] width 5 height 14
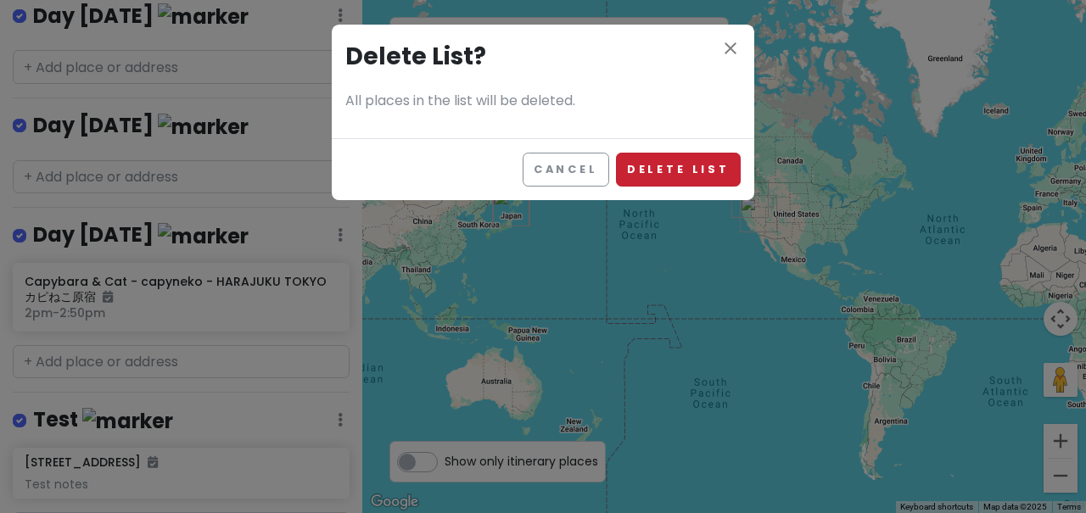
click at [694, 163] on button "Delete List" at bounding box center [678, 169] width 125 height 33
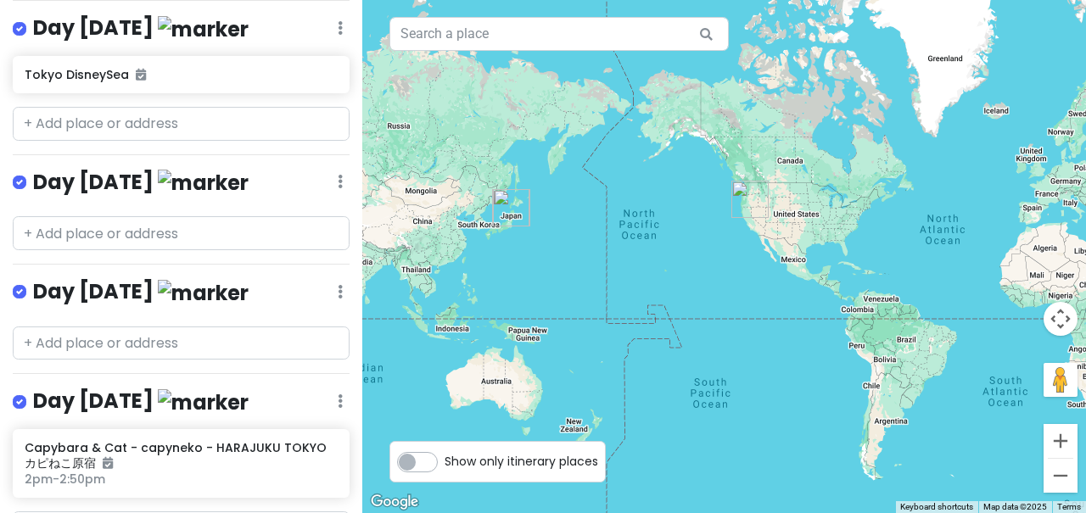
click at [339, 394] on icon at bounding box center [340, 401] width 5 height 14
click at [262, 432] on link "Edit" at bounding box center [290, 452] width 136 height 41
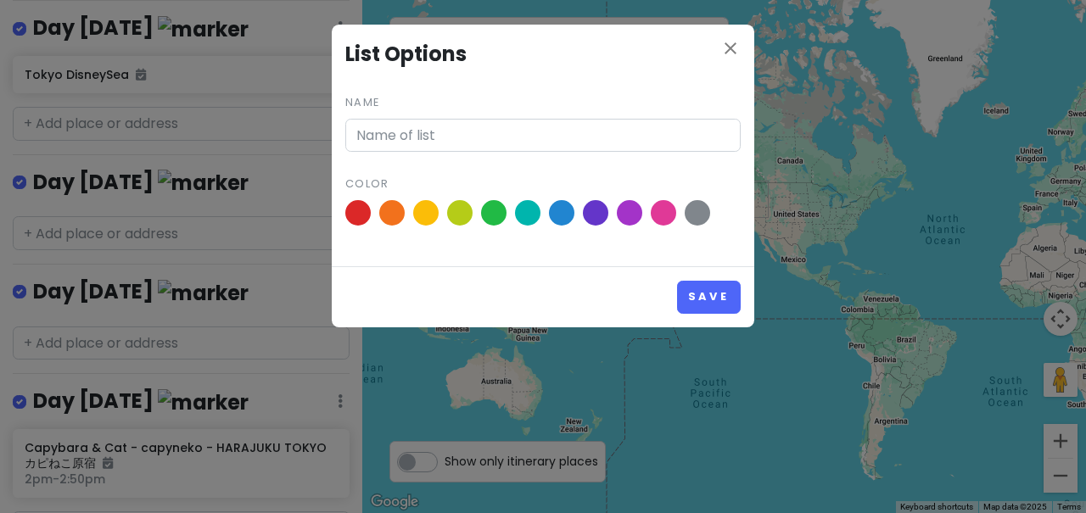
type input "Day [DATE]"
click at [718, 290] on button "Save" at bounding box center [709, 297] width 64 height 33
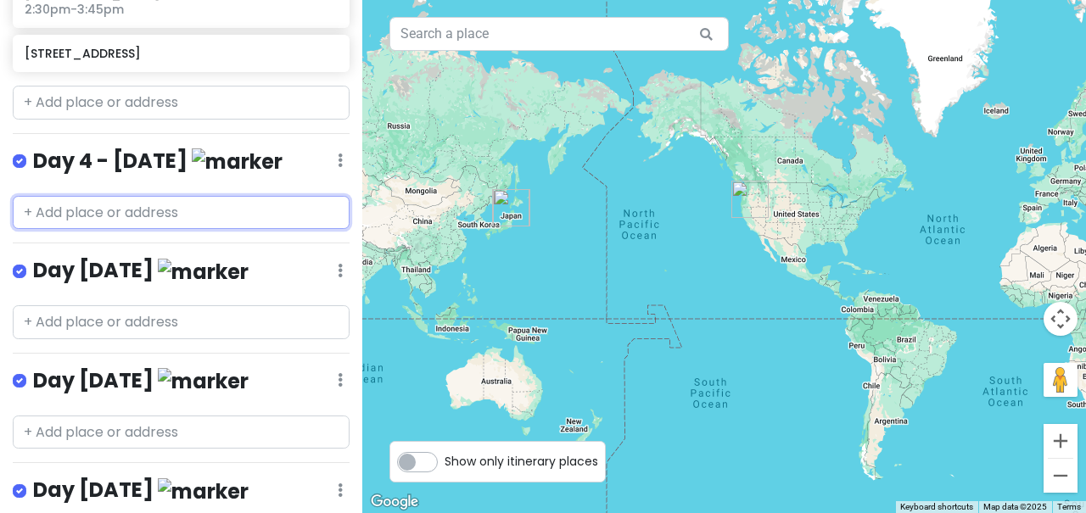
scroll to position [571, 0]
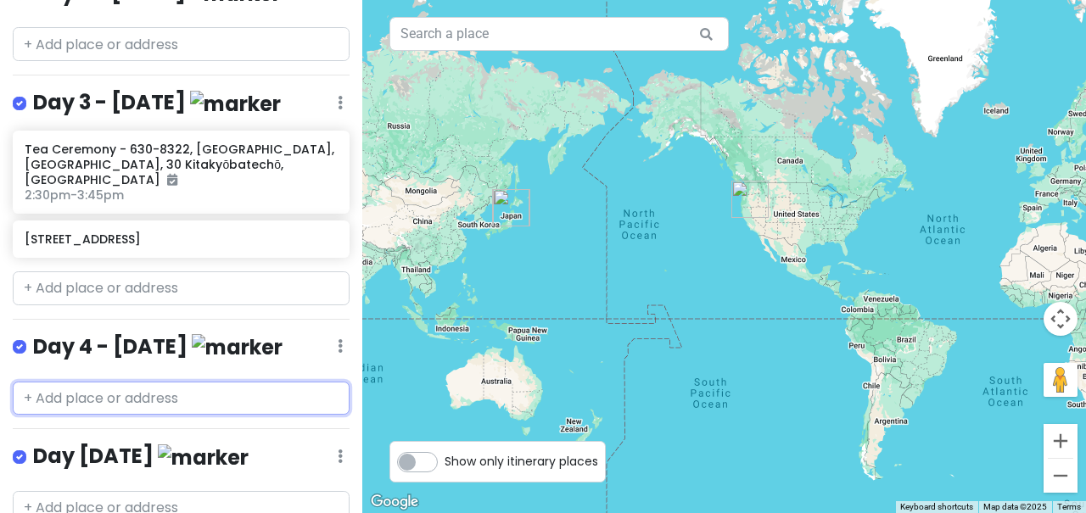
click at [120, 382] on input "text" at bounding box center [181, 399] width 337 height 34
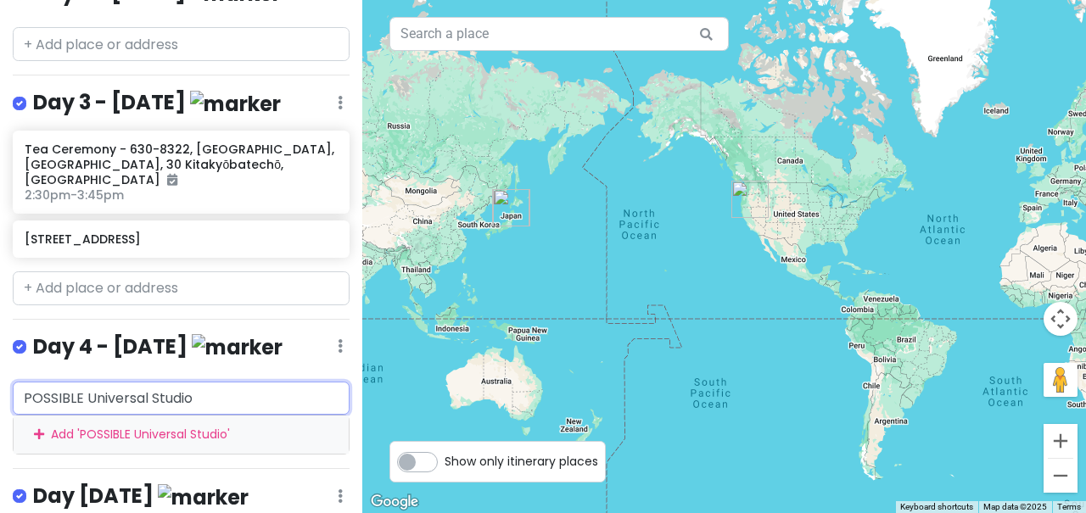
type input "POSSIBLE Universal Studios"
click at [151, 416] on div "Add ' POSSIBLE Universal Studios '" at bounding box center [181, 435] width 335 height 38
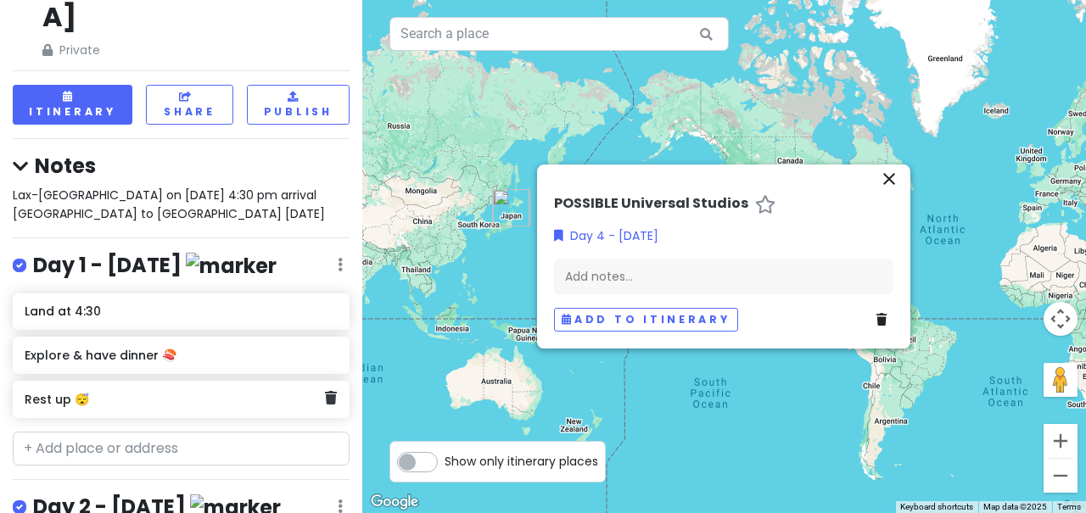
scroll to position [187, 0]
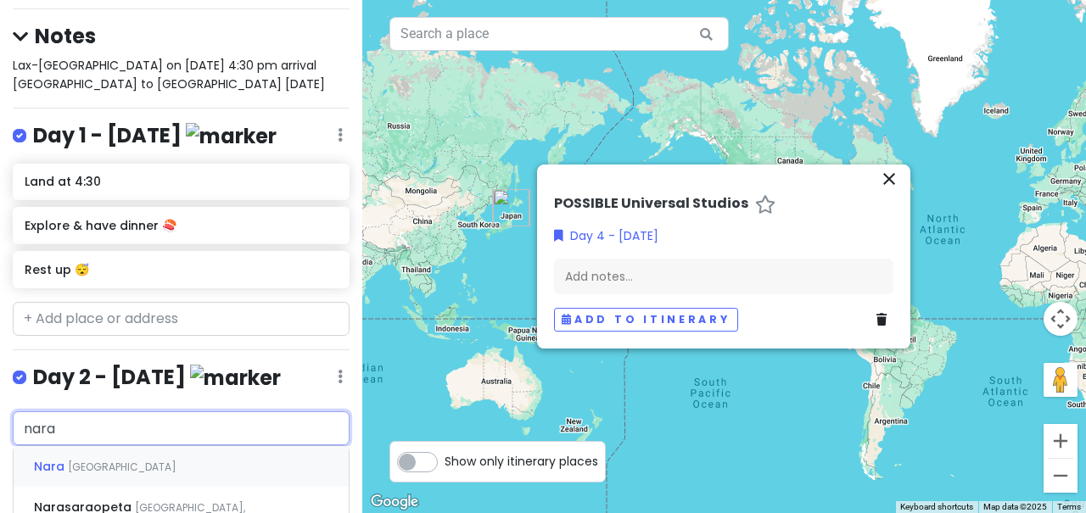
type input "nara"
click at [134, 500] on span "[GEOGRAPHIC_DATA], [GEOGRAPHIC_DATA]" at bounding box center [158, 518] width 249 height 36
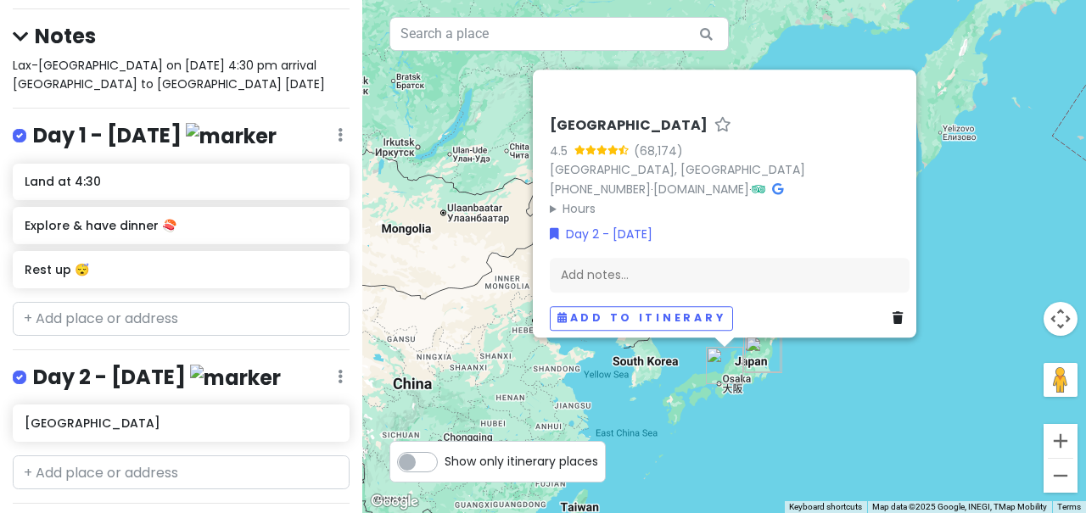
drag, startPoint x: 799, startPoint y: 371, endPoint x: 780, endPoint y: 354, distance: 25.9
click at [780, 354] on div "[GEOGRAPHIC_DATA] 4.5 (68,174) [GEOGRAPHIC_DATA], [GEOGRAPHIC_DATA] [PHONE_NUMB…" at bounding box center [724, 256] width 724 height 513
